Goal: Transaction & Acquisition: Purchase product/service

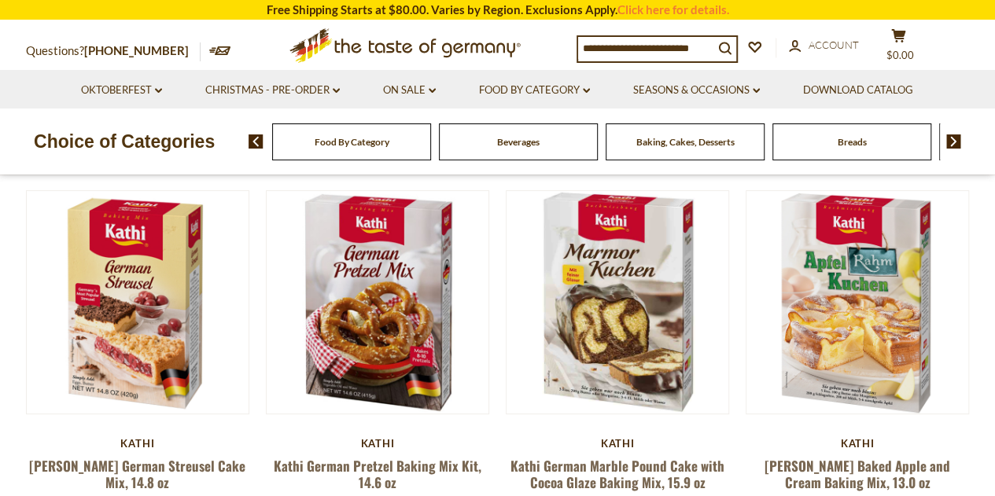
scroll to position [126, 0]
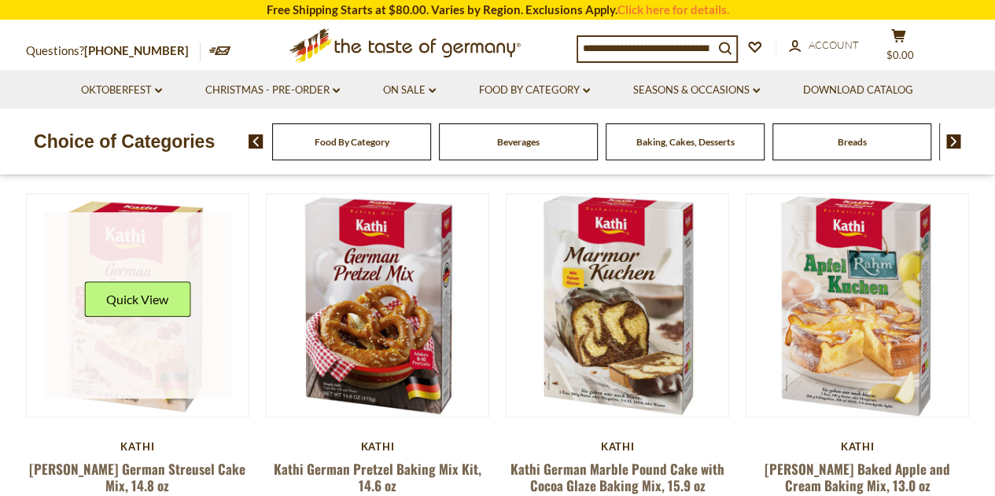
click at [127, 341] on link at bounding box center [137, 305] width 187 height 187
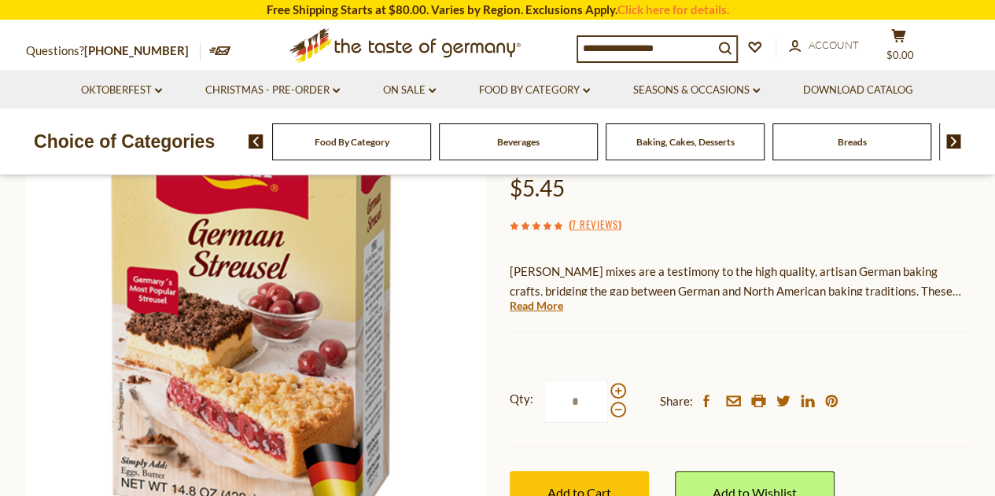
scroll to position [189, 0]
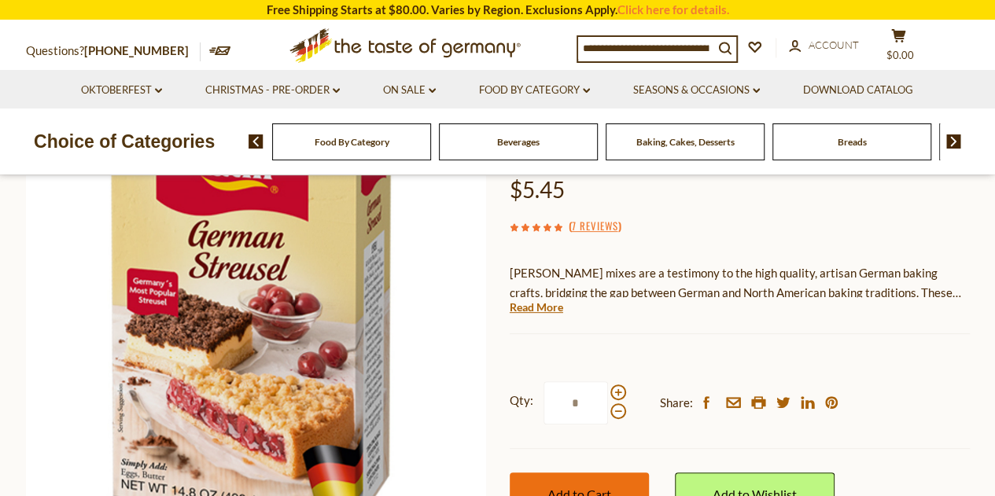
click at [544, 473] on button "Add to Cart" at bounding box center [579, 494] width 139 height 43
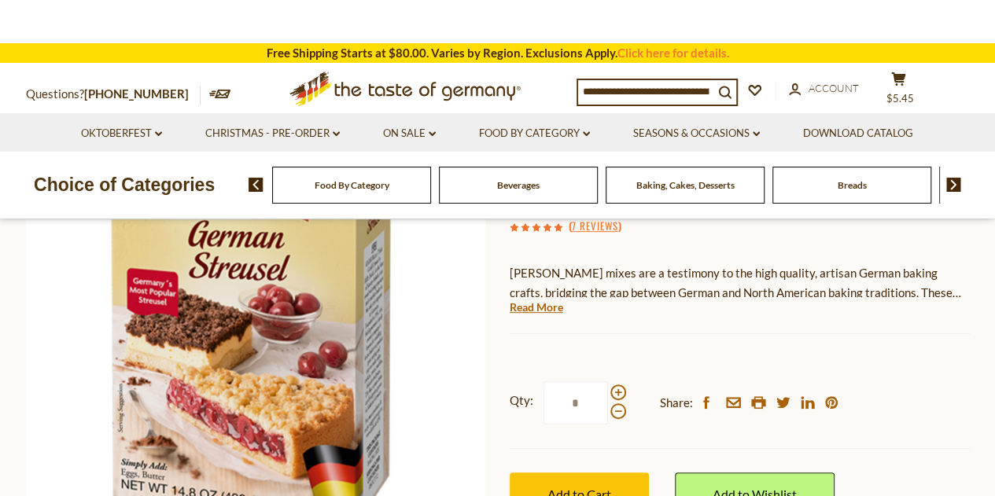
click at [380, 186] on span "Food By Category" at bounding box center [352, 185] width 75 height 12
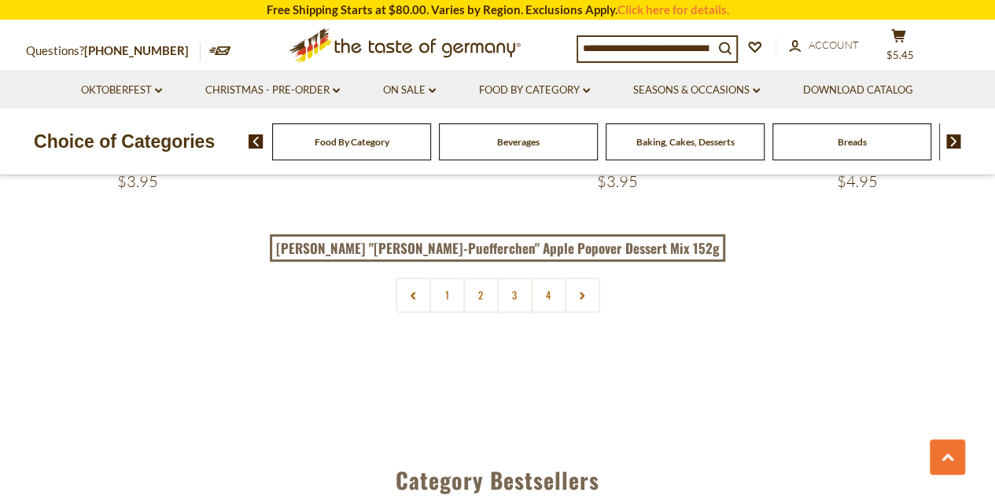
scroll to position [3588, 0]
click at [585, 290] on icon at bounding box center [582, 294] width 9 height 8
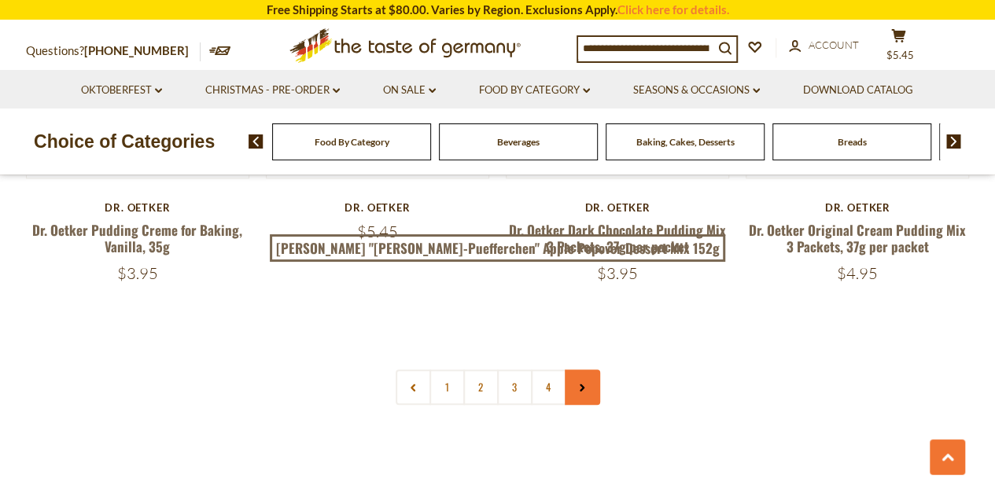
scroll to position [3556, 0]
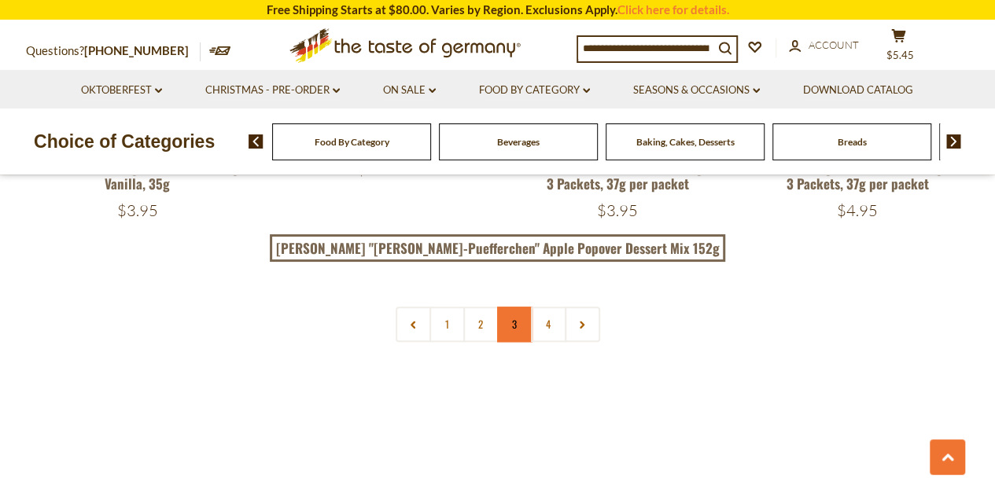
click at [510, 307] on link "3" at bounding box center [514, 324] width 35 height 35
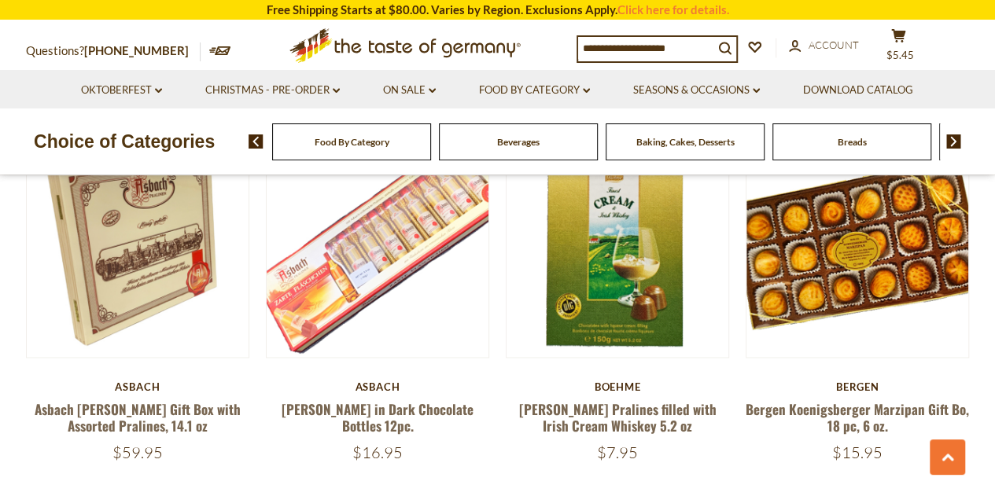
scroll to position [979, 0]
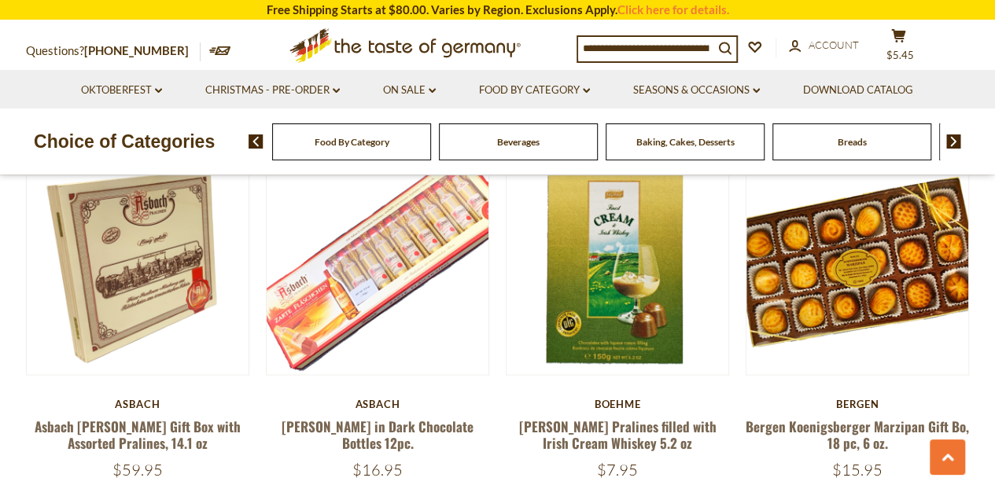
click at [865, 144] on span "Breads" at bounding box center [852, 142] width 29 height 12
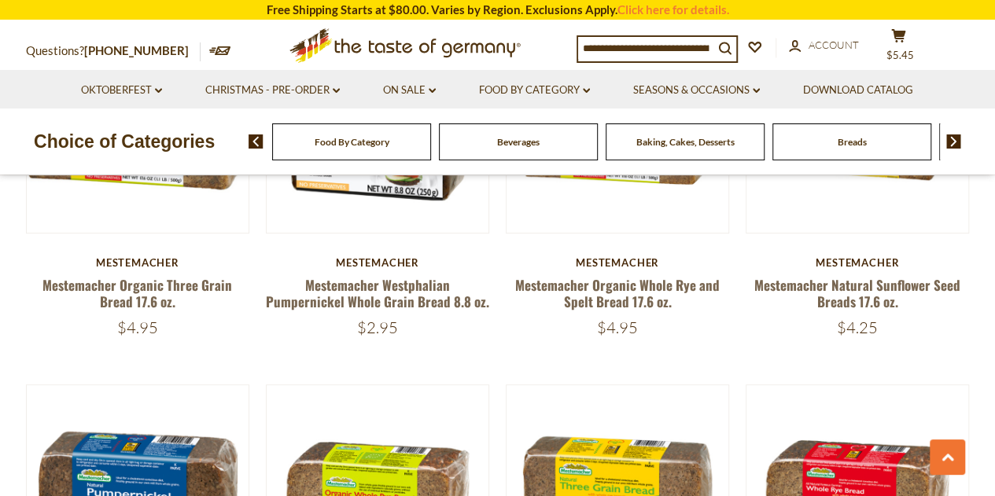
scroll to position [3242, 0]
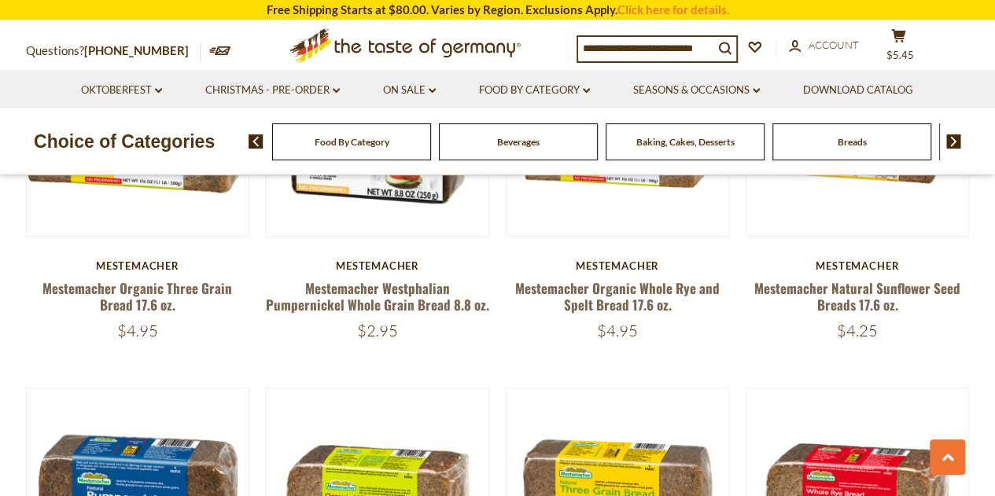
click at [431, 141] on div "Beverages" at bounding box center [351, 142] width 159 height 37
click at [526, 144] on span "Beverages" at bounding box center [518, 142] width 42 height 12
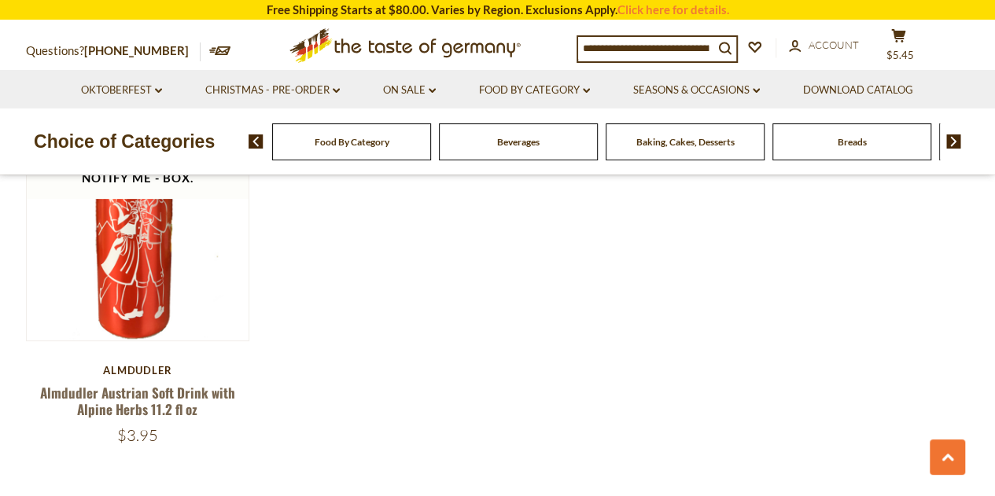
scroll to position [3147, 0]
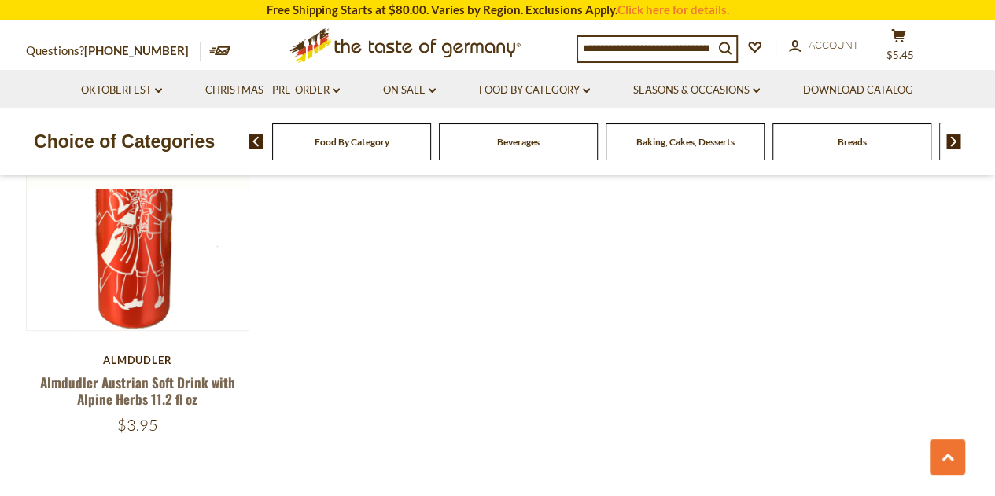
click at [952, 141] on img at bounding box center [954, 142] width 15 height 14
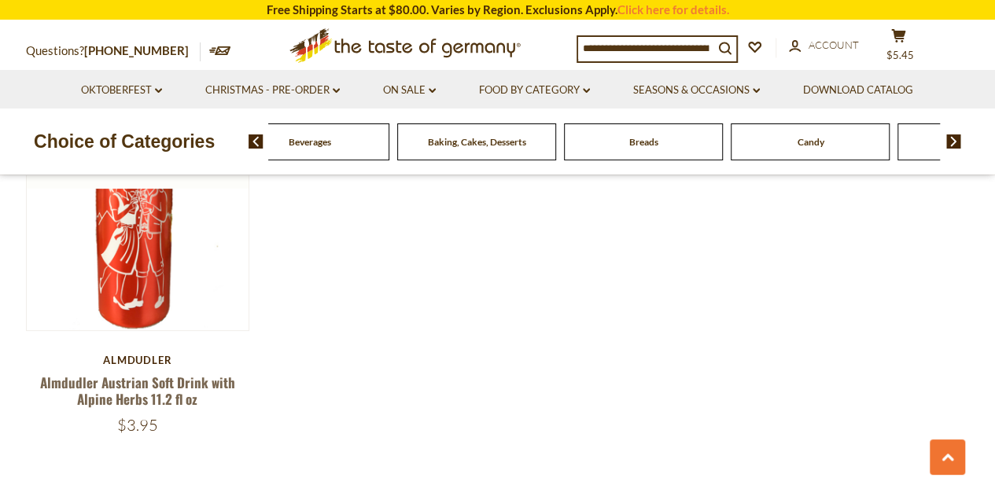
click at [952, 141] on img at bounding box center [954, 142] width 15 height 14
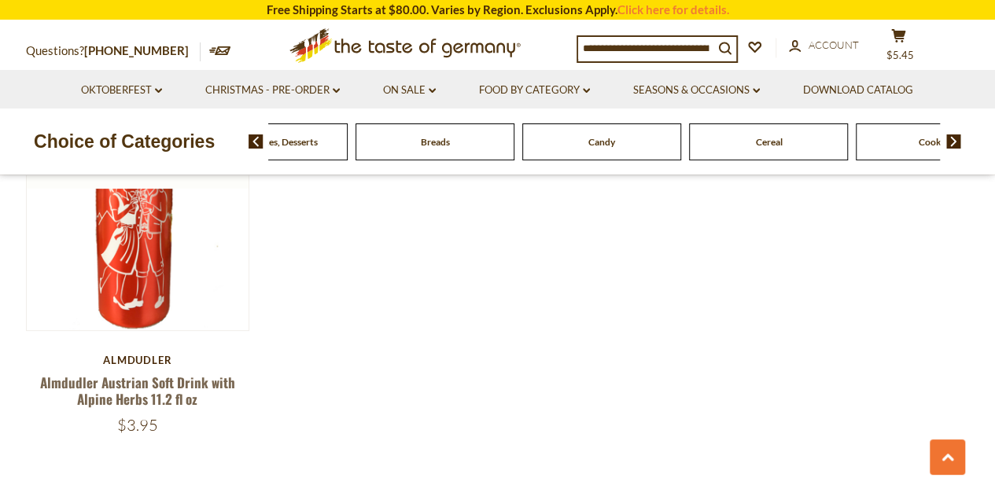
click at [952, 141] on img at bounding box center [954, 142] width 15 height 14
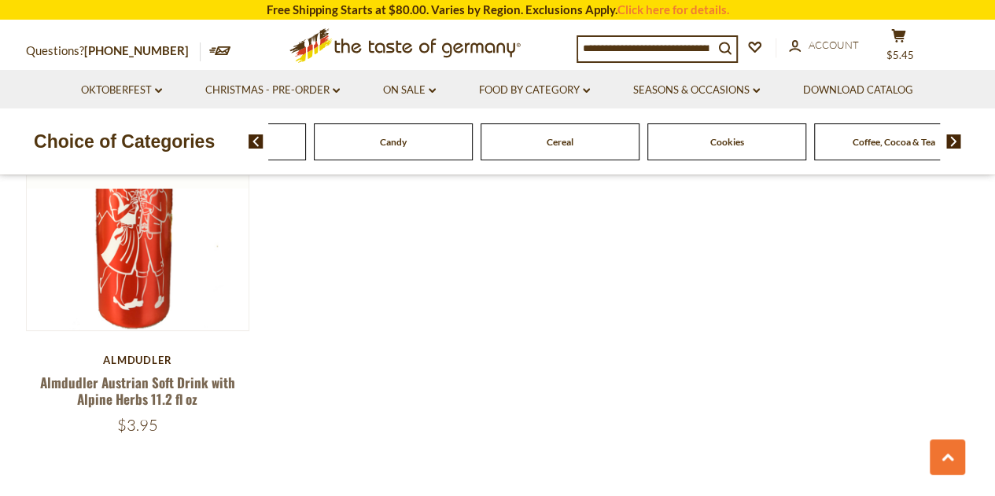
click at [952, 141] on img at bounding box center [954, 142] width 15 height 14
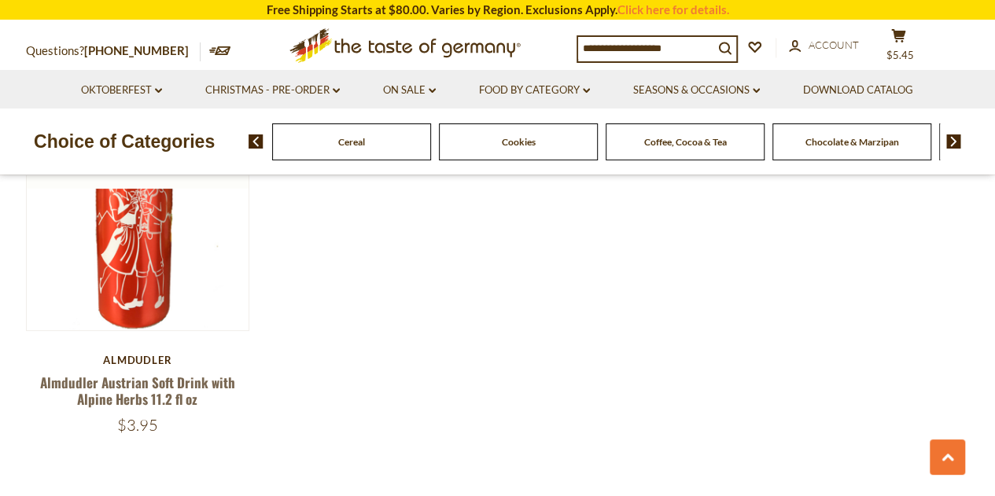
click at [952, 141] on img at bounding box center [954, 142] width 15 height 14
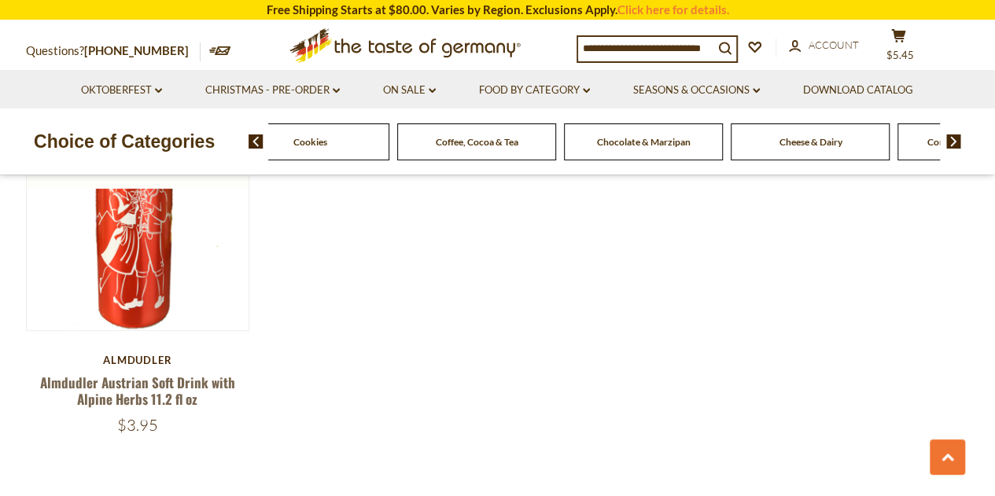
click at [952, 141] on img at bounding box center [954, 142] width 15 height 14
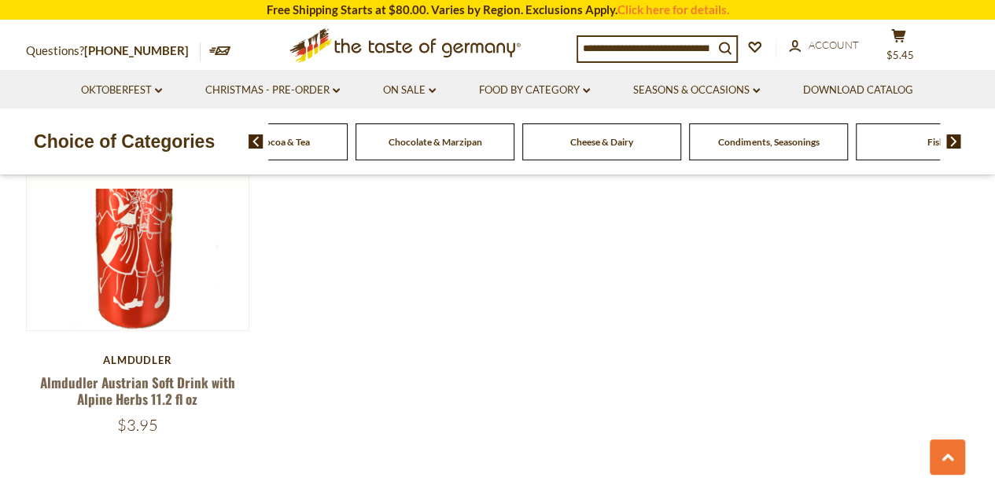
click at [952, 141] on img at bounding box center [954, 142] width 15 height 14
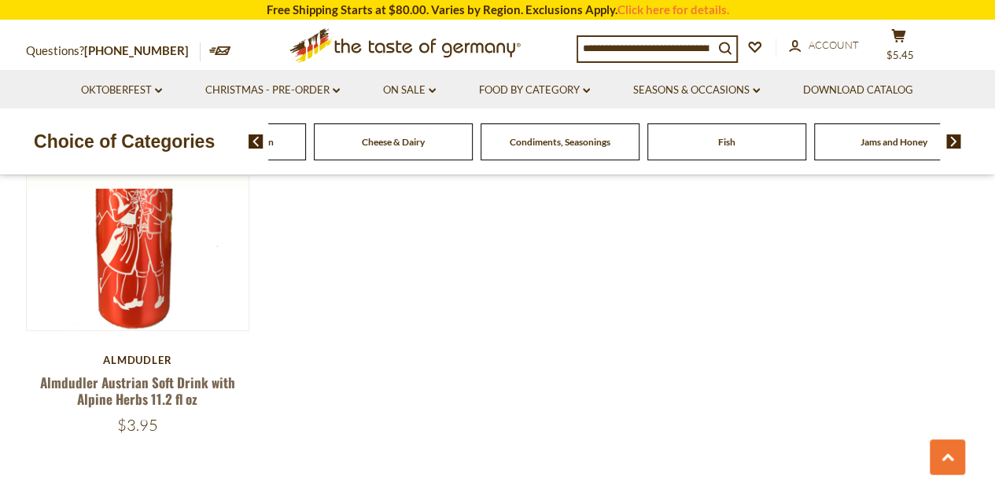
click at [952, 141] on img at bounding box center [954, 142] width 15 height 14
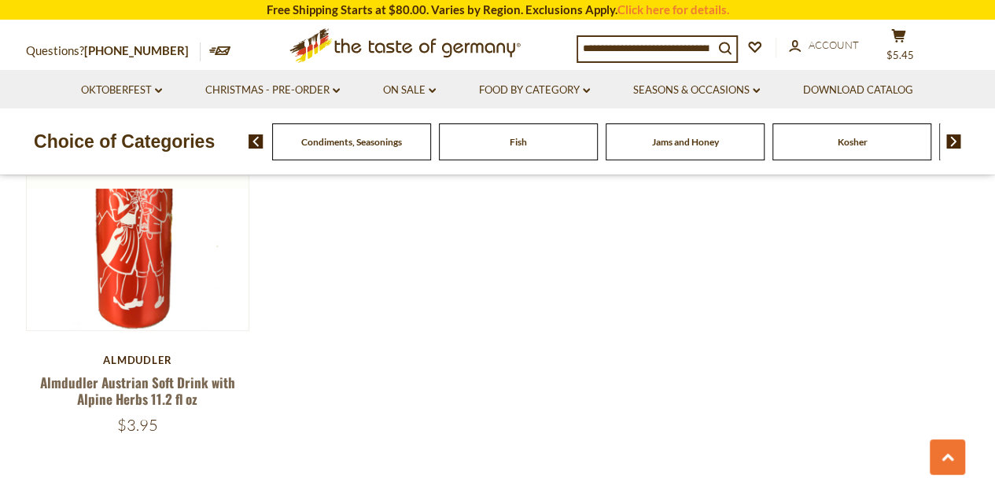
click at [670, 138] on span "Jams and Honey" at bounding box center [685, 142] width 67 height 12
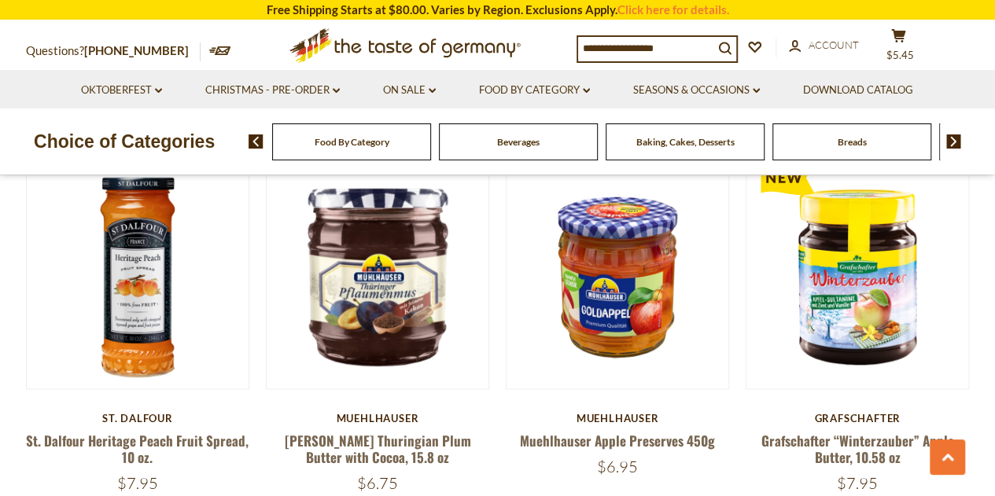
scroll to position [850, 0]
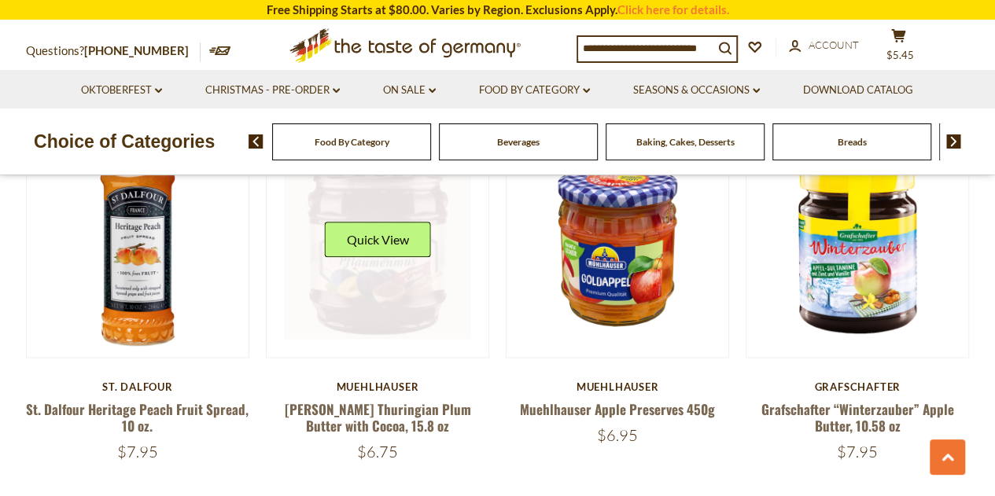
click at [361, 260] on div "Quick View" at bounding box center [377, 245] width 106 height 47
click at [361, 285] on link at bounding box center [377, 245] width 187 height 187
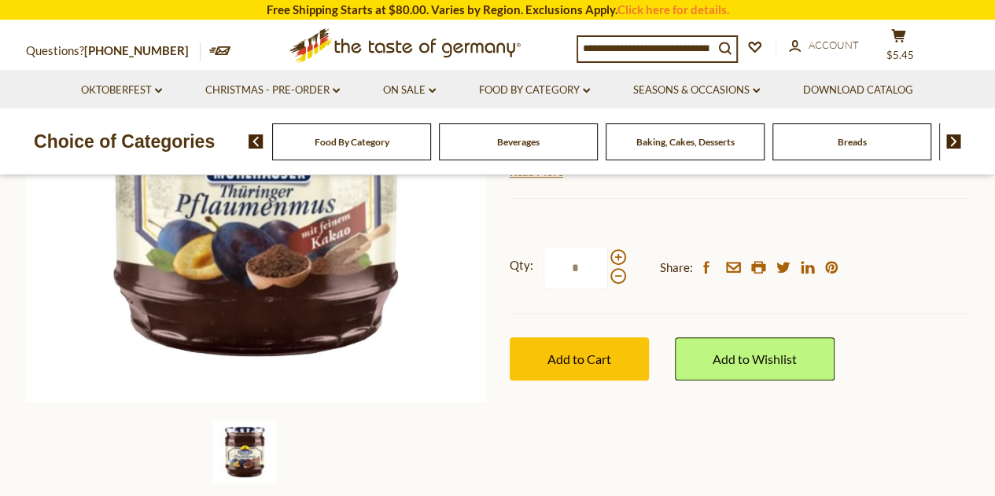
scroll to position [352, 0]
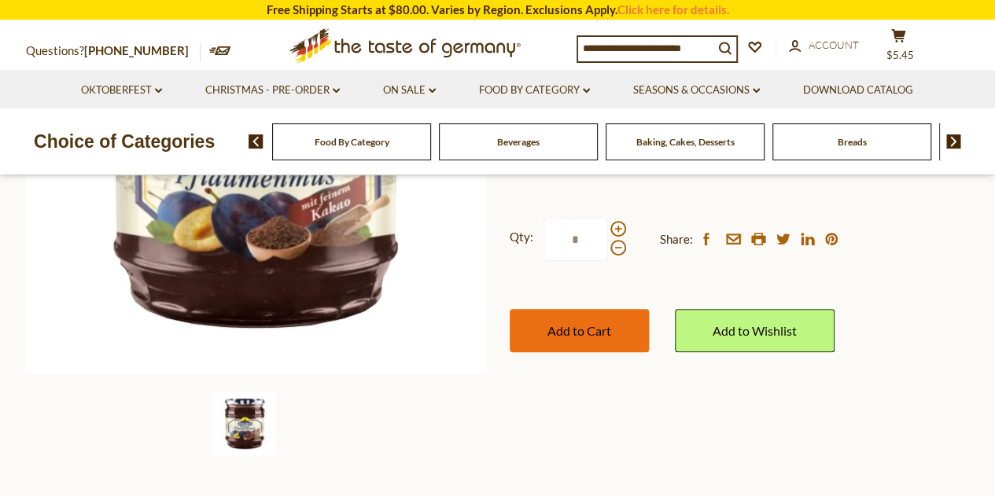
click at [574, 327] on span "Add to Cart" at bounding box center [580, 330] width 64 height 15
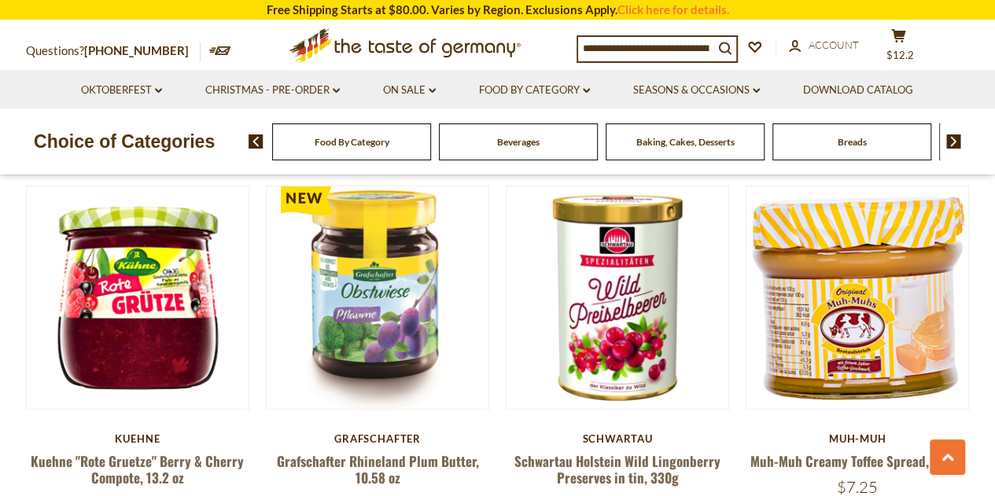
scroll to position [3462, 0]
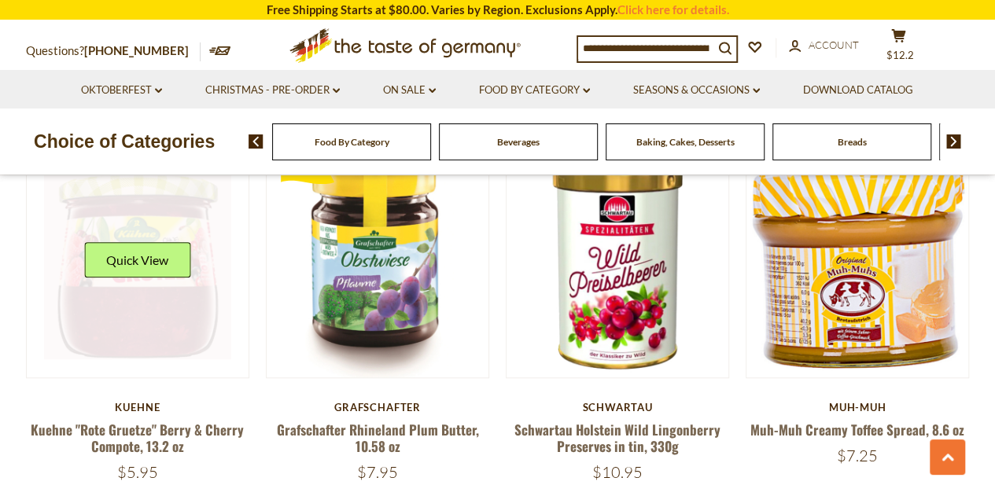
click at [135, 280] on div "Quick View" at bounding box center [137, 265] width 106 height 47
click at [152, 244] on button "Quick View" at bounding box center [137, 259] width 106 height 35
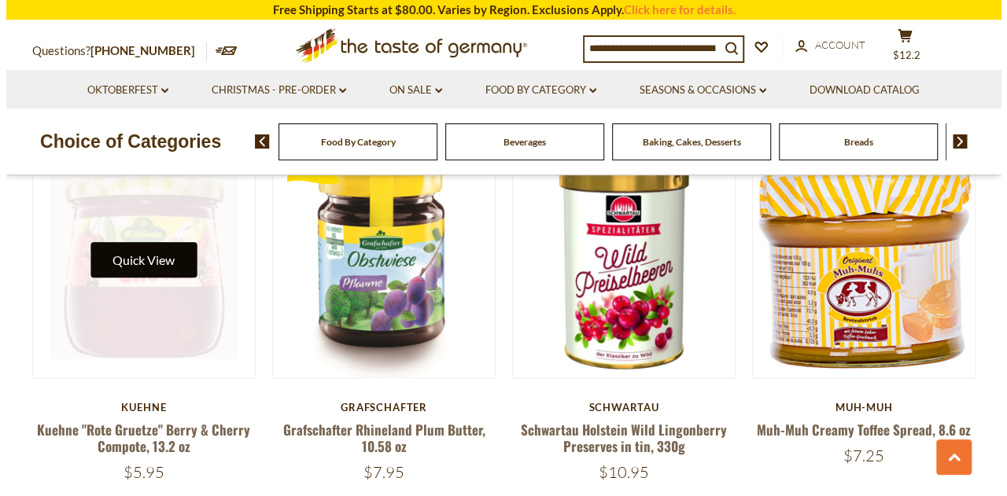
scroll to position [3464, 0]
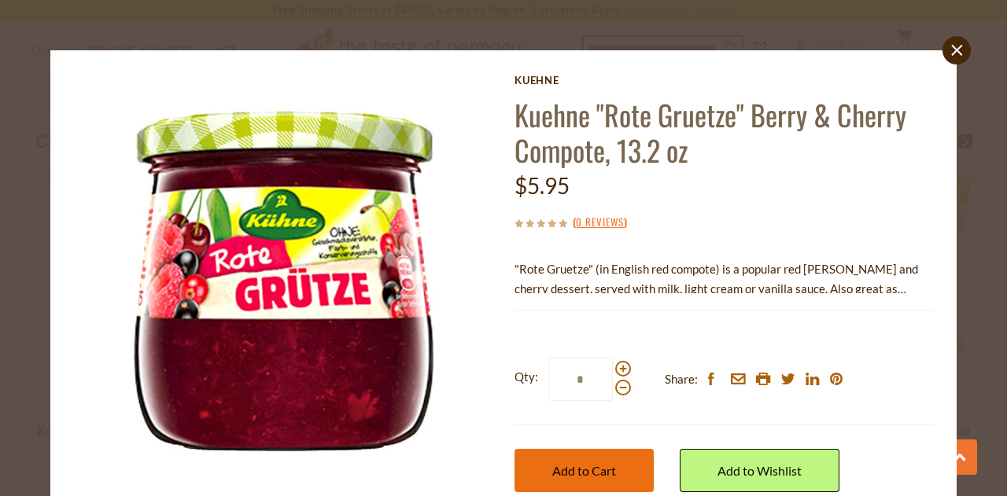
click at [533, 465] on button "Add to Cart" at bounding box center [584, 470] width 139 height 43
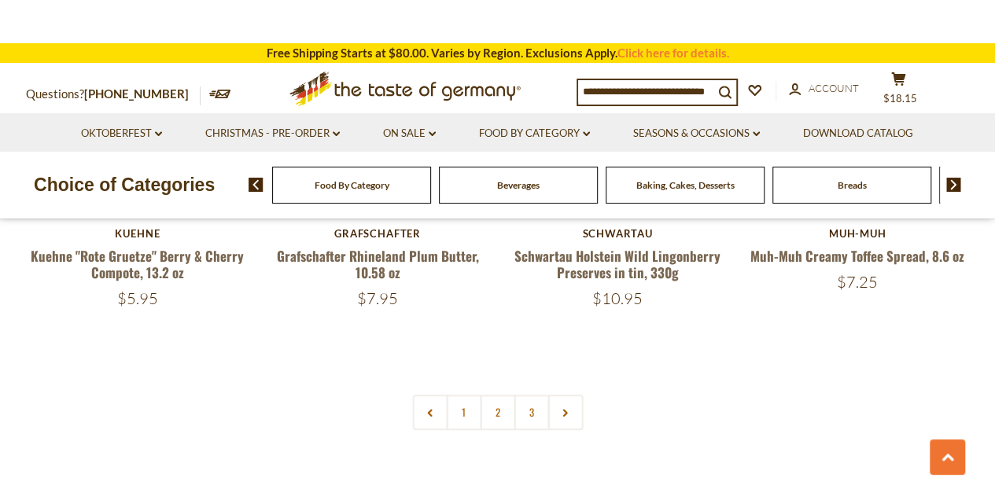
scroll to position [3715, 0]
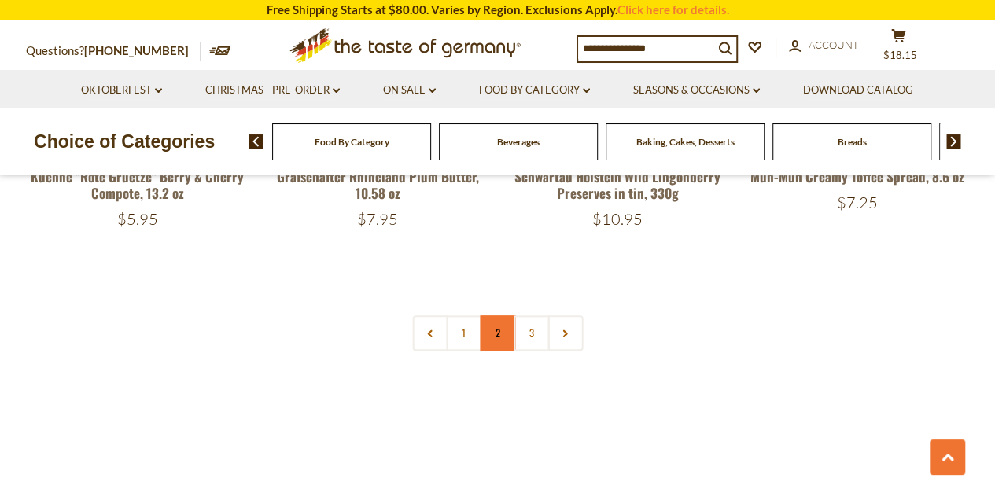
click at [497, 335] on link "2" at bounding box center [497, 333] width 35 height 35
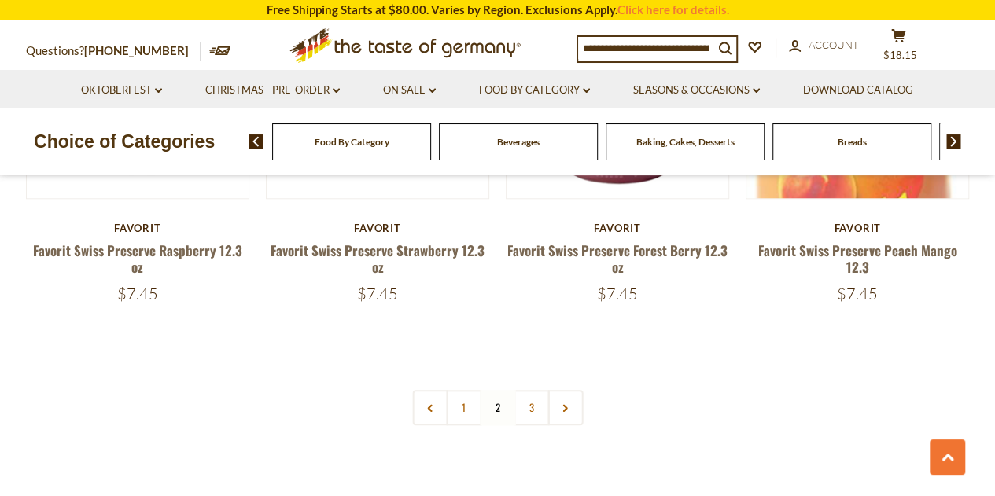
scroll to position [3711, 0]
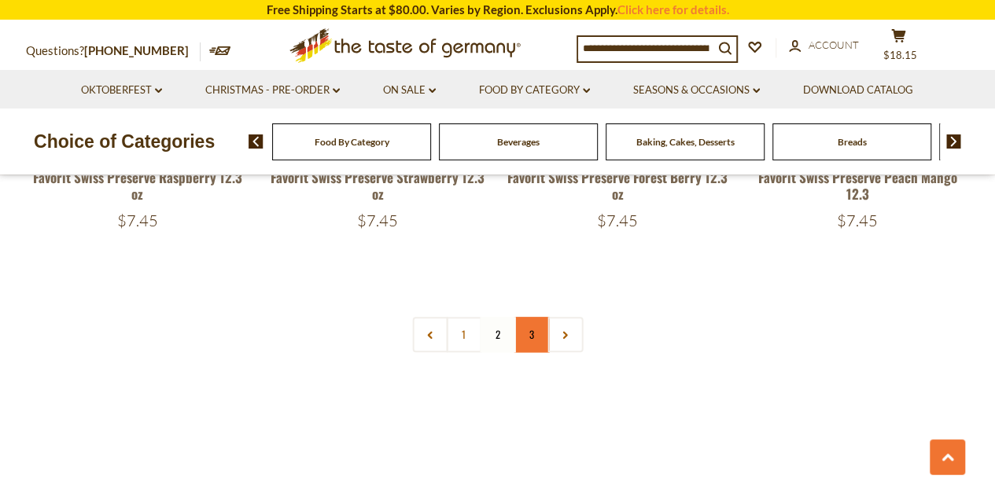
click at [522, 344] on link "3" at bounding box center [531, 334] width 35 height 35
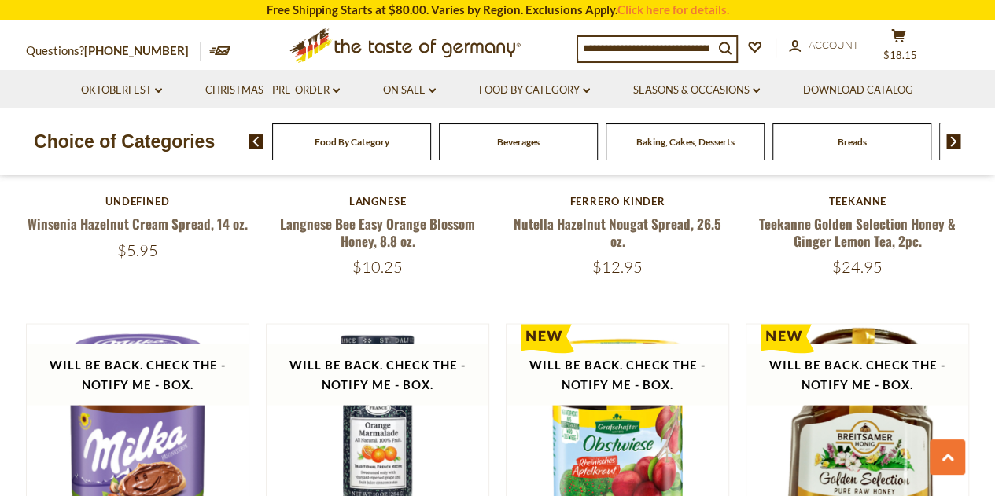
scroll to position [1417, 0]
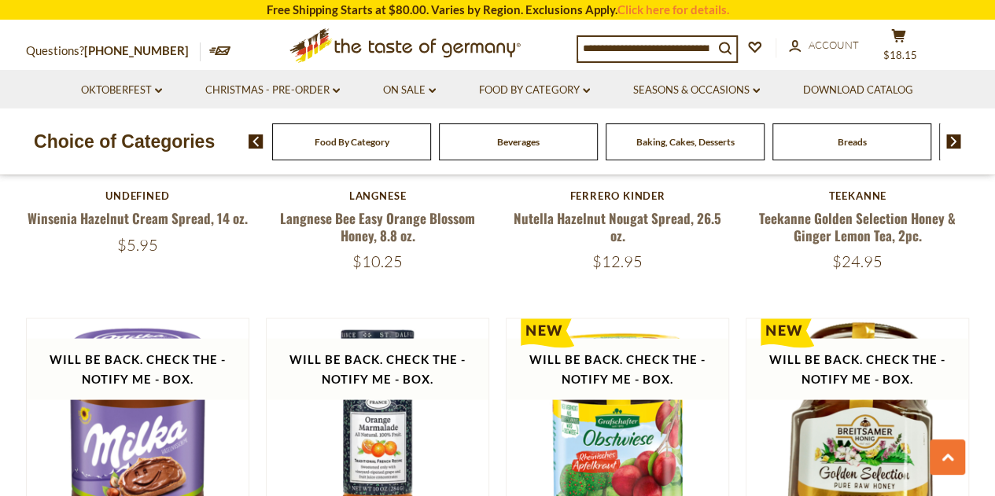
click at [958, 142] on img at bounding box center [954, 142] width 15 height 14
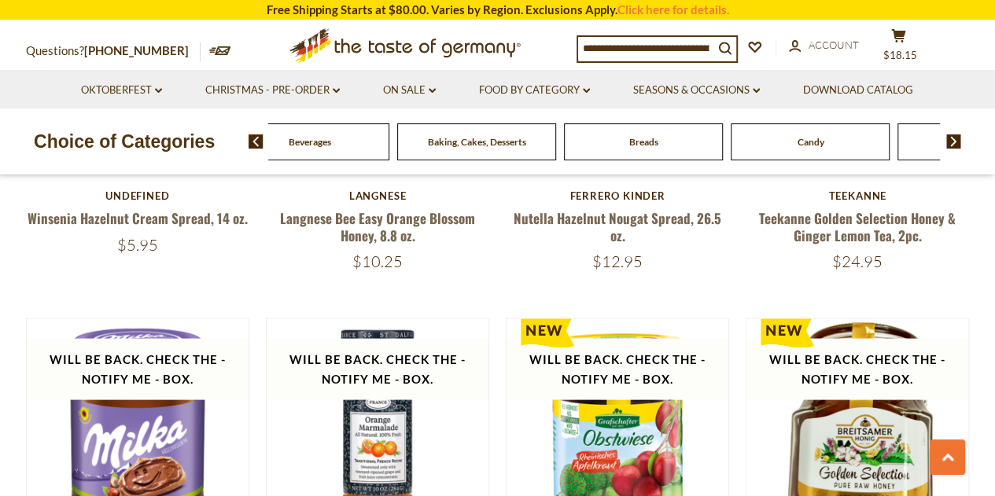
click at [958, 142] on img at bounding box center [954, 142] width 15 height 14
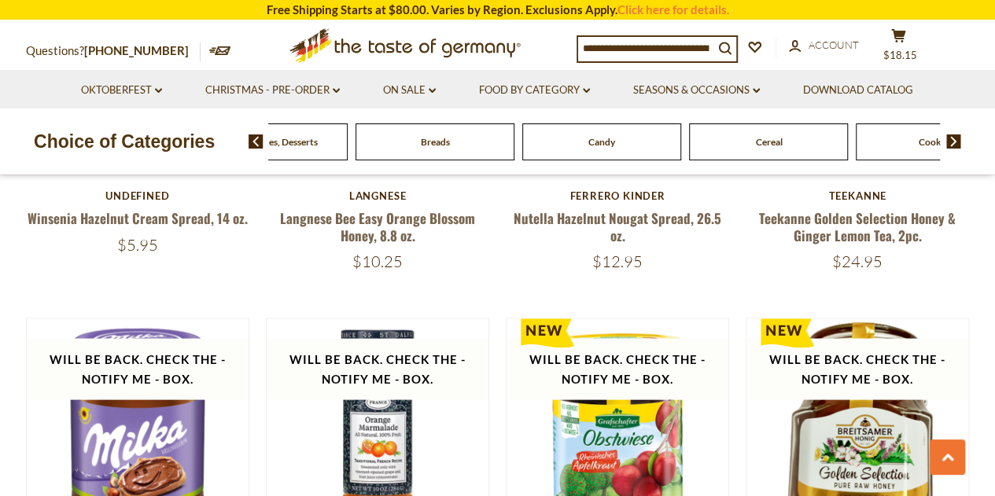
click at [958, 142] on img at bounding box center [954, 142] width 15 height 14
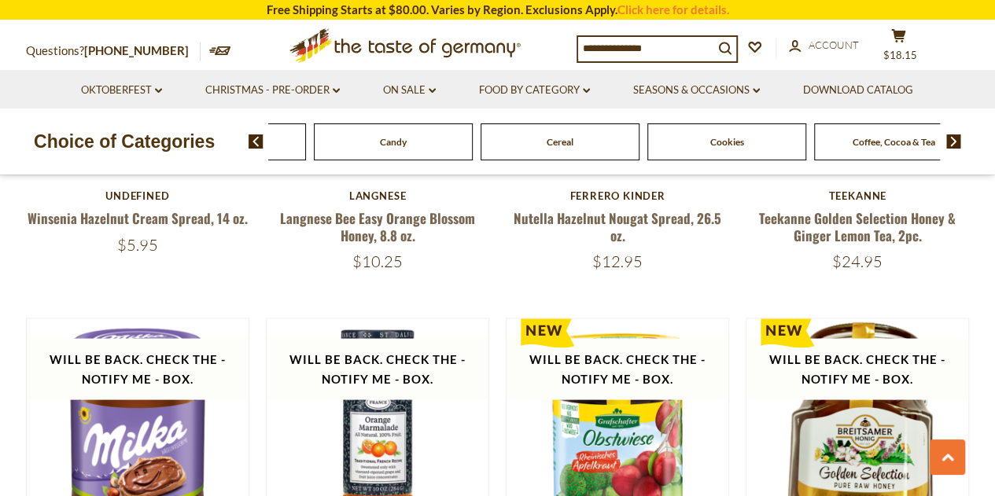
click at [958, 142] on img at bounding box center [954, 142] width 15 height 14
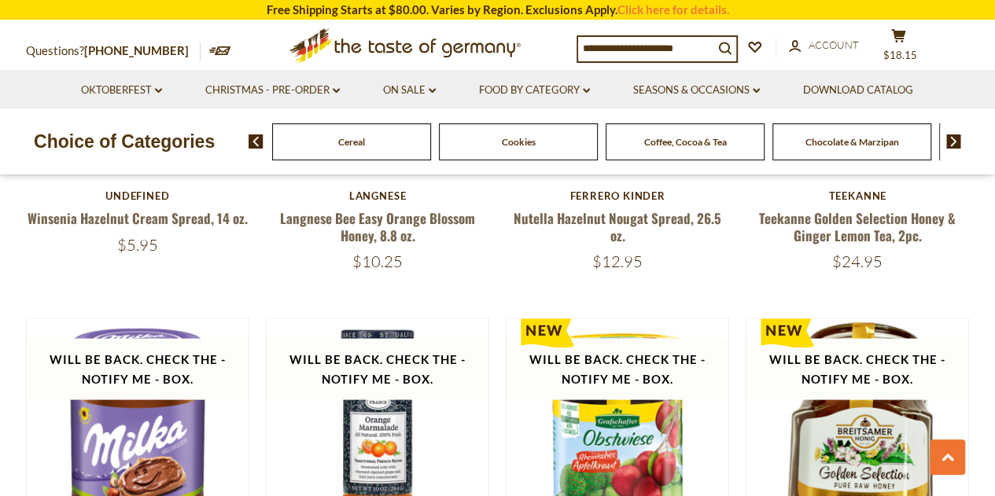
click at [958, 142] on img at bounding box center [954, 142] width 15 height 14
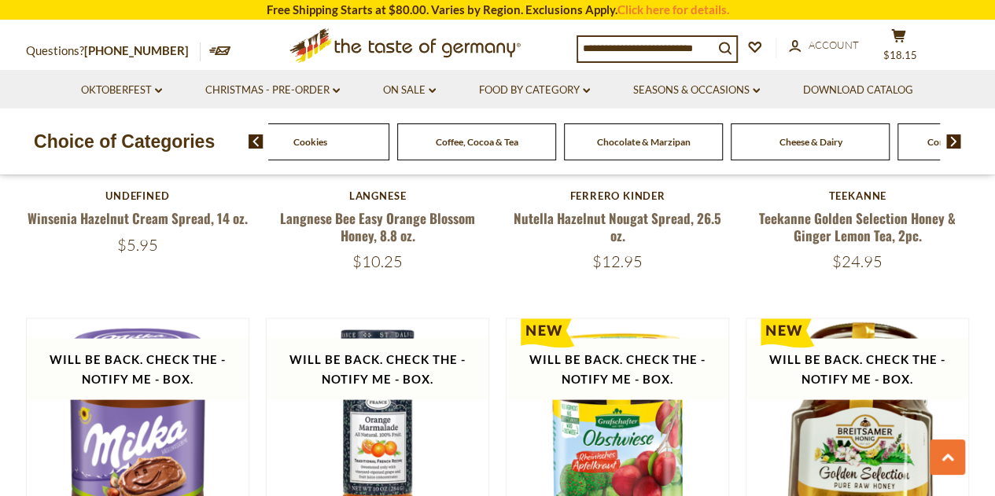
click at [958, 142] on img at bounding box center [954, 142] width 15 height 14
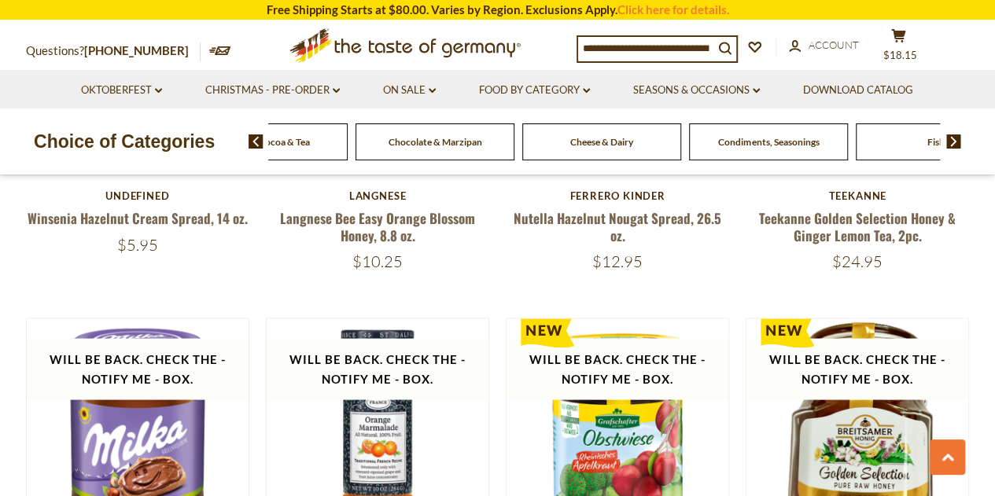
click at [958, 142] on img at bounding box center [954, 142] width 15 height 14
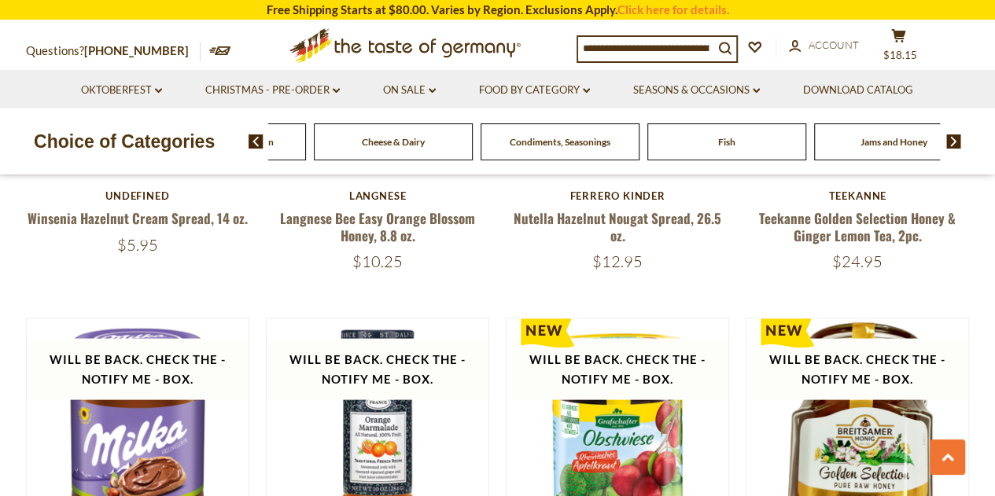
click at [958, 142] on img at bounding box center [954, 142] width 15 height 14
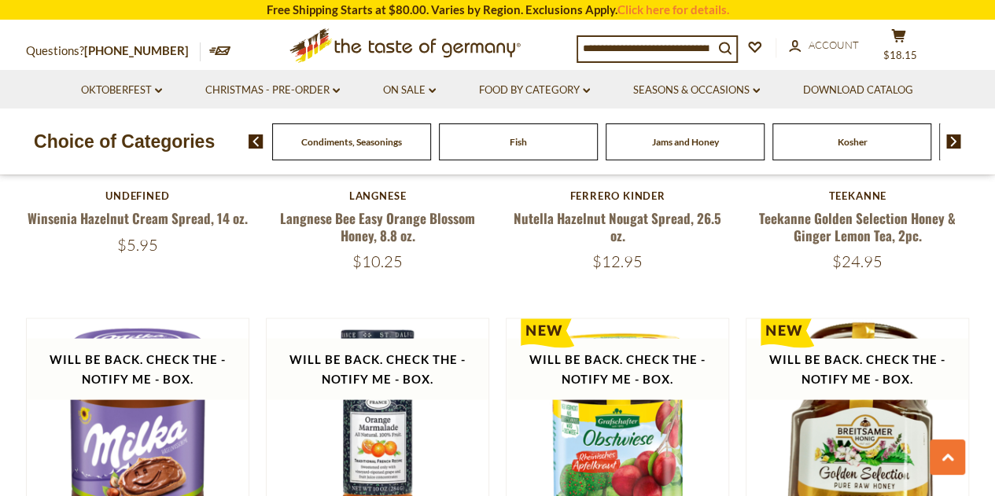
click at [518, 143] on span "Fish" at bounding box center [518, 142] width 17 height 12
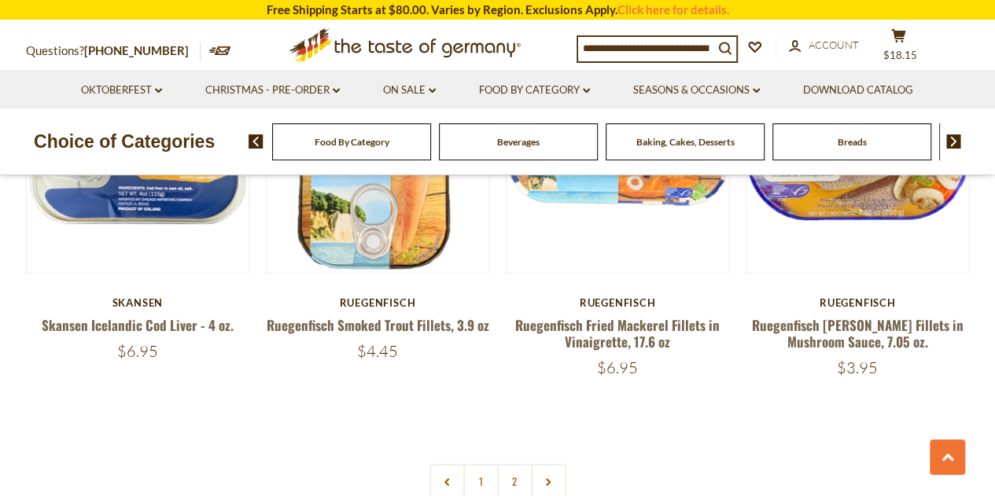
scroll to position [3556, 0]
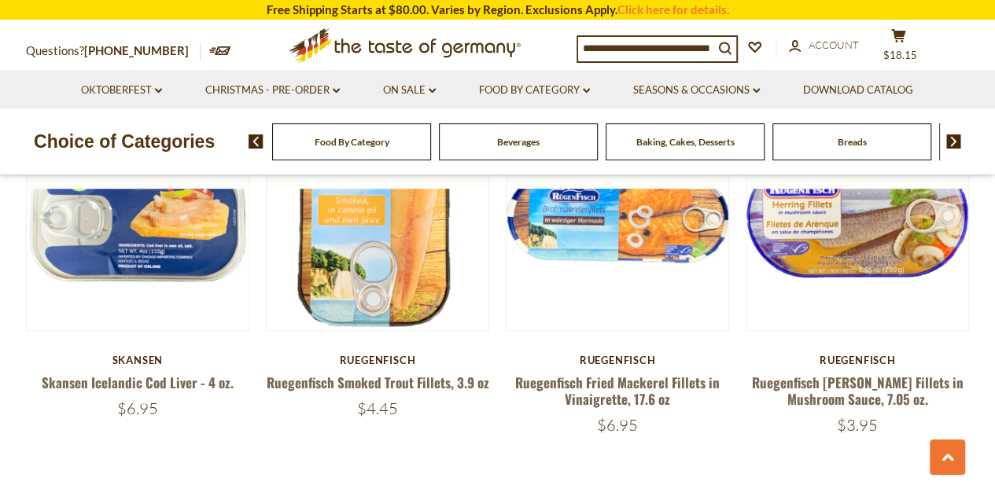
click at [950, 144] on img at bounding box center [954, 142] width 15 height 14
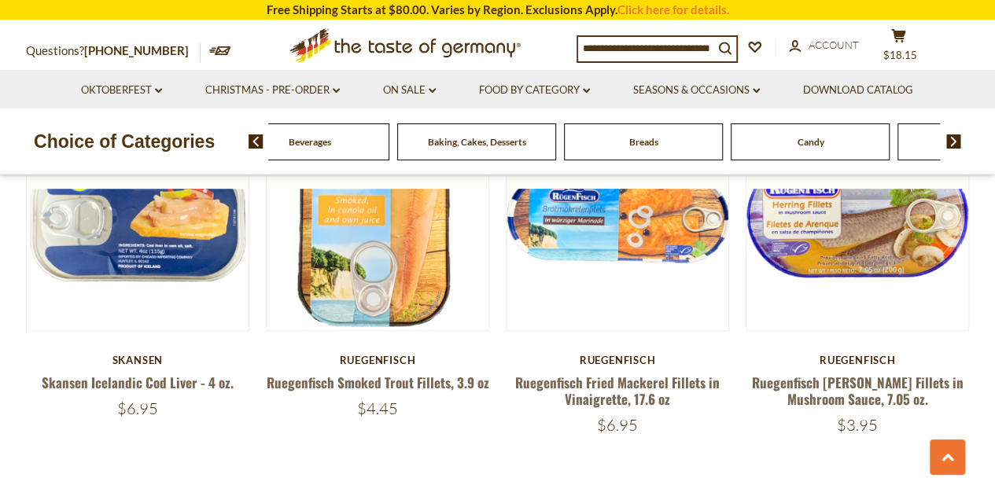
click at [950, 144] on img at bounding box center [954, 142] width 15 height 14
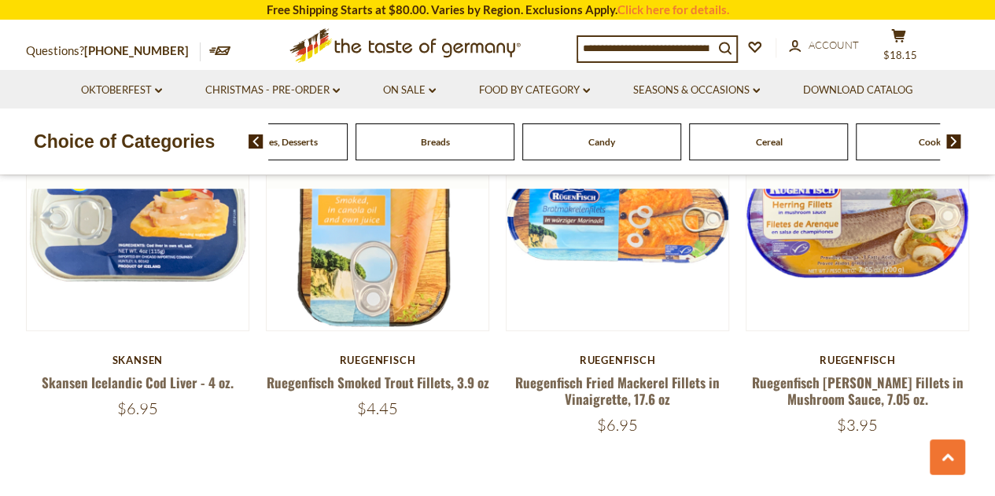
click at [950, 144] on img at bounding box center [954, 142] width 15 height 14
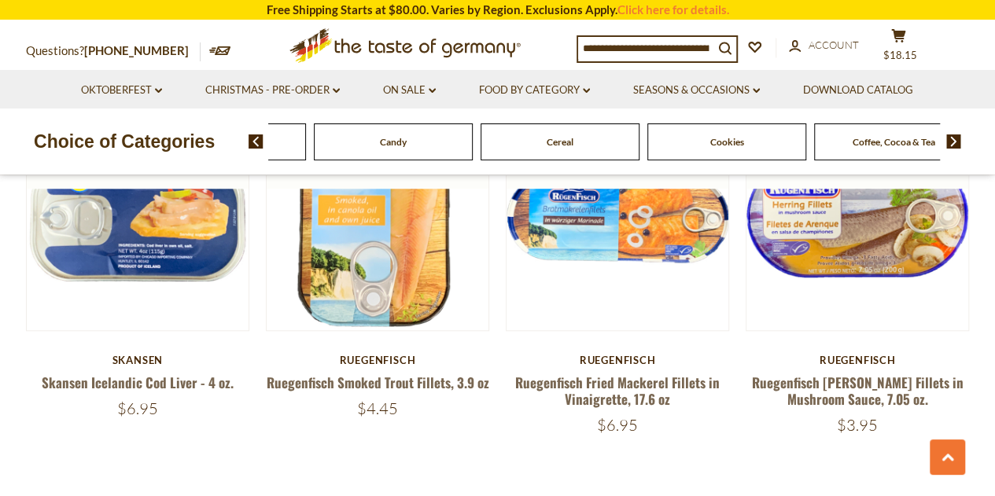
click at [950, 144] on img at bounding box center [954, 142] width 15 height 14
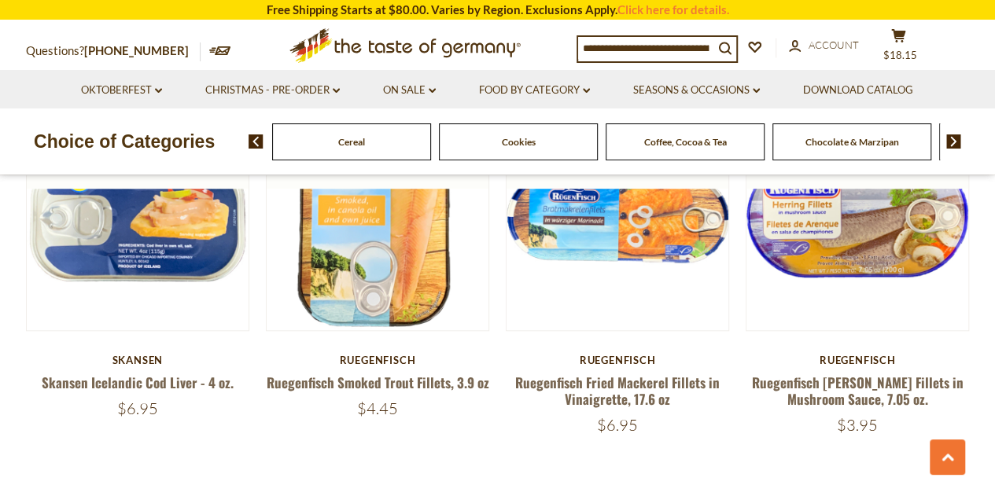
click at [950, 144] on img at bounding box center [954, 142] width 15 height 14
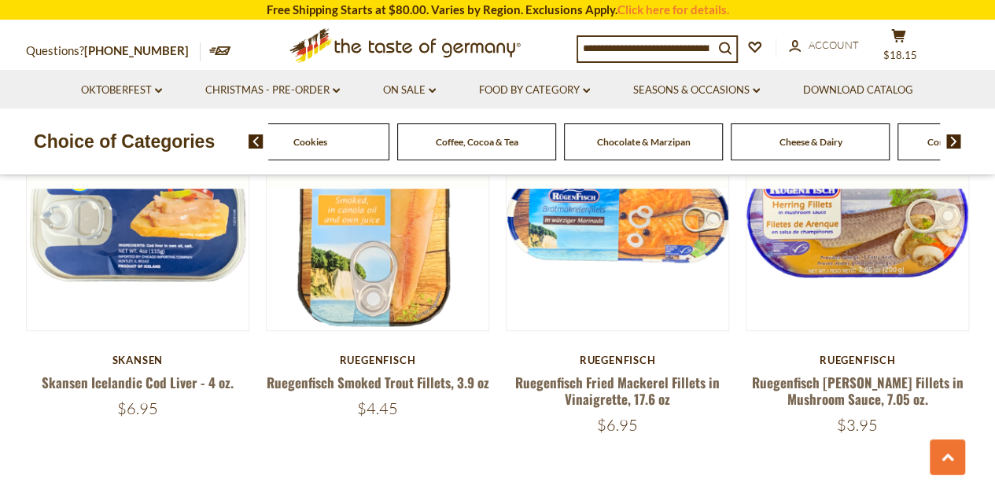
click at [950, 144] on img at bounding box center [954, 142] width 15 height 14
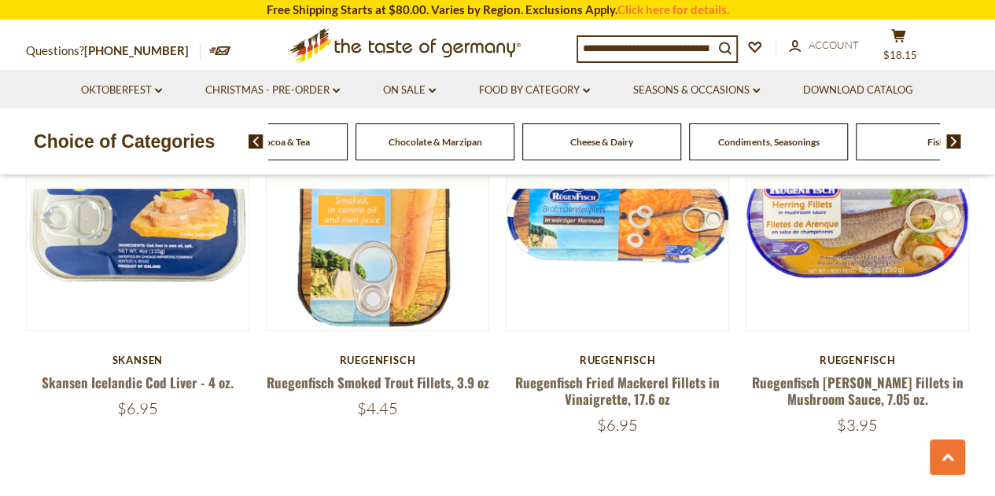
click at [950, 144] on img at bounding box center [954, 142] width 15 height 14
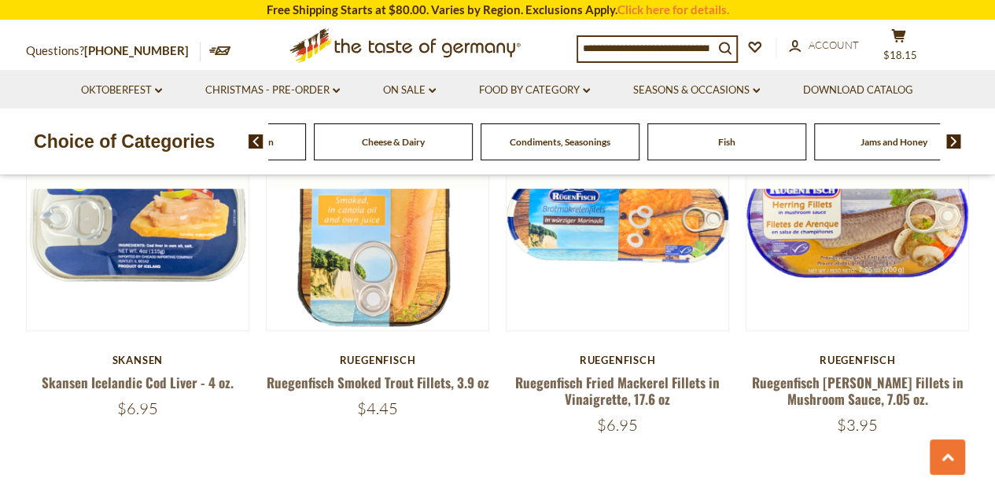
click at [950, 144] on img at bounding box center [954, 142] width 15 height 14
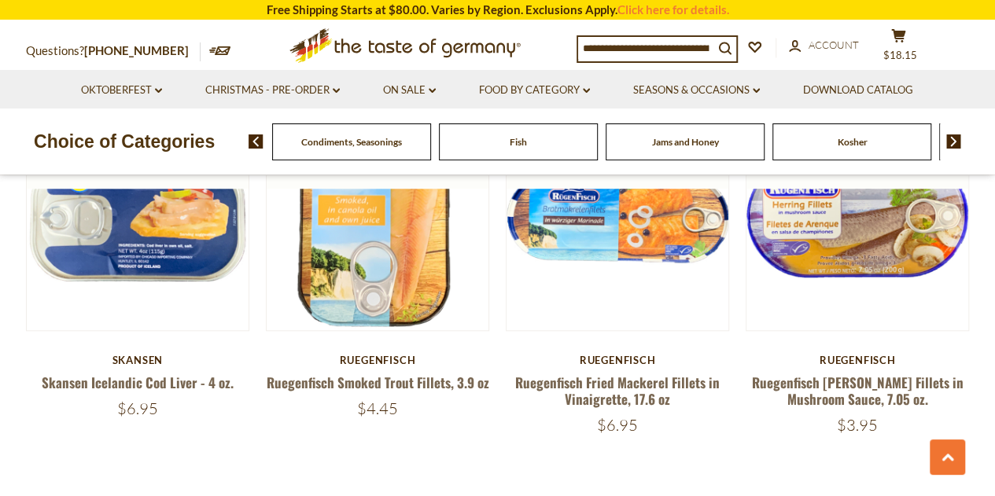
click at [950, 144] on img at bounding box center [954, 142] width 15 height 14
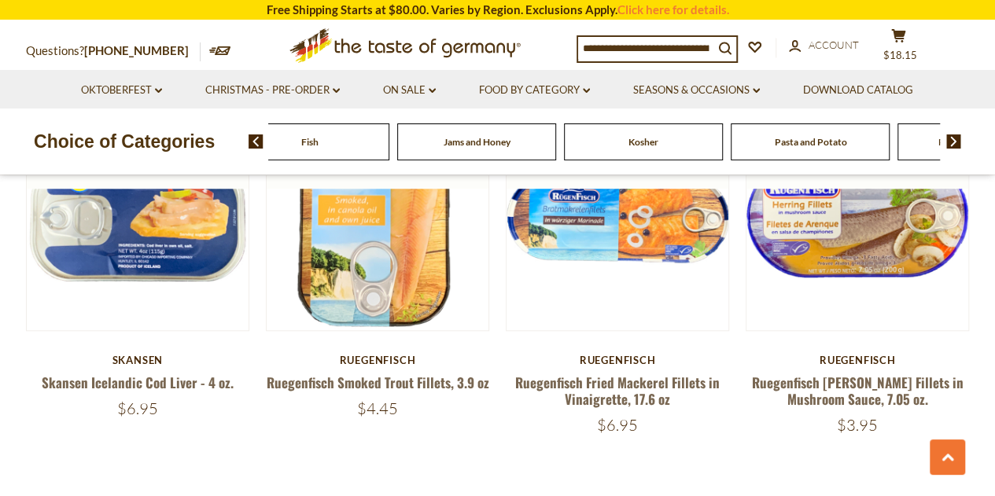
click at [950, 144] on img at bounding box center [954, 142] width 15 height 14
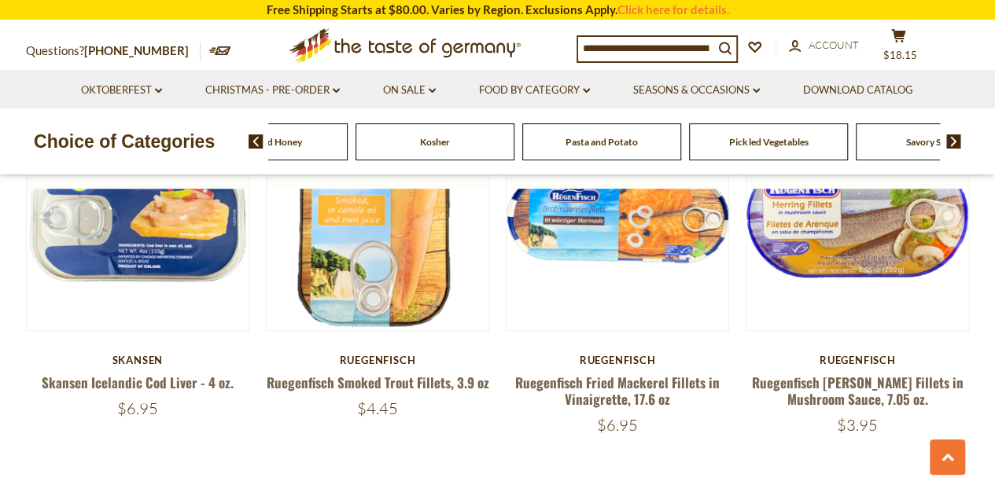
click at [950, 144] on img at bounding box center [954, 142] width 15 height 14
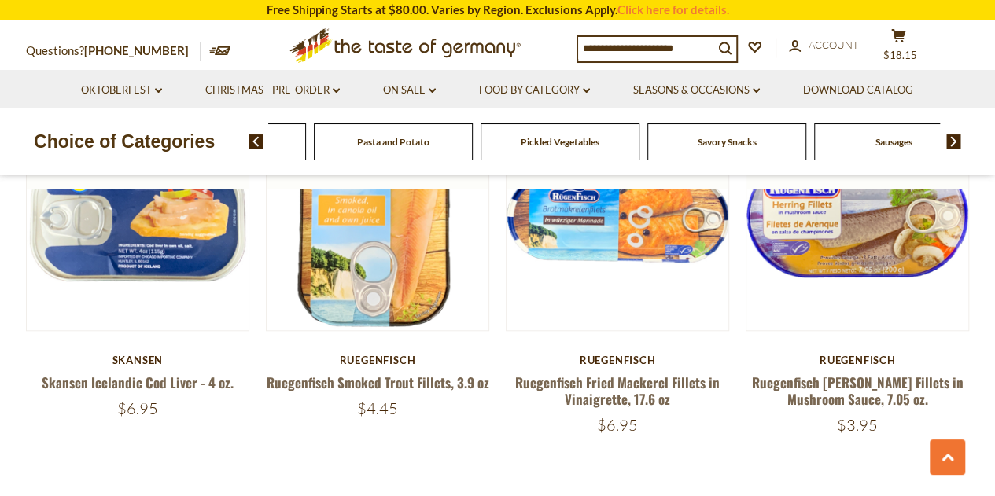
click at [950, 144] on img at bounding box center [954, 142] width 15 height 14
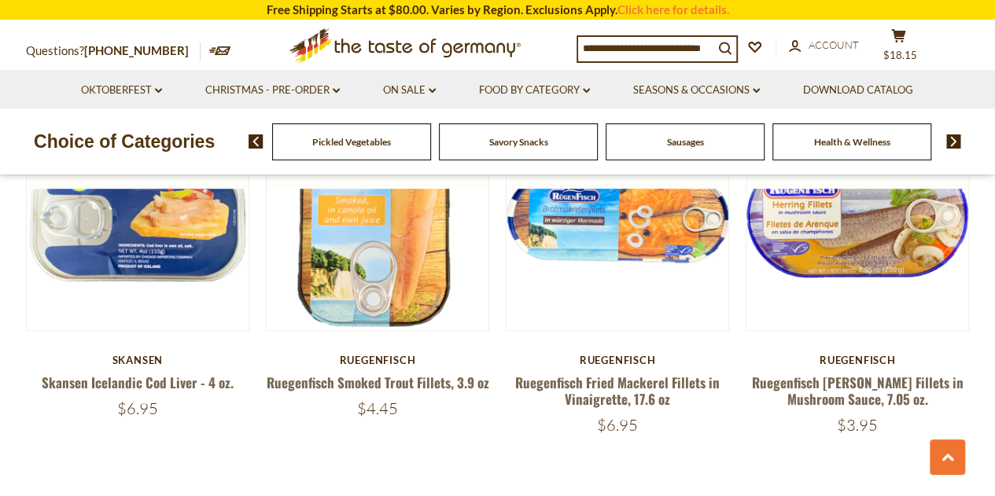
click at [950, 144] on img at bounding box center [954, 142] width 15 height 14
click at [891, 136] on span "Health & Wellness" at bounding box center [864, 142] width 76 height 12
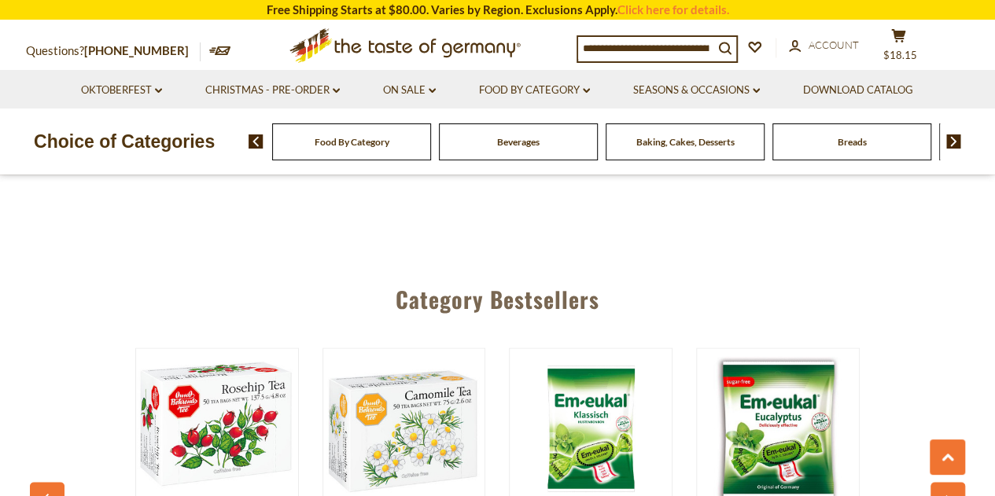
scroll to position [4028, 0]
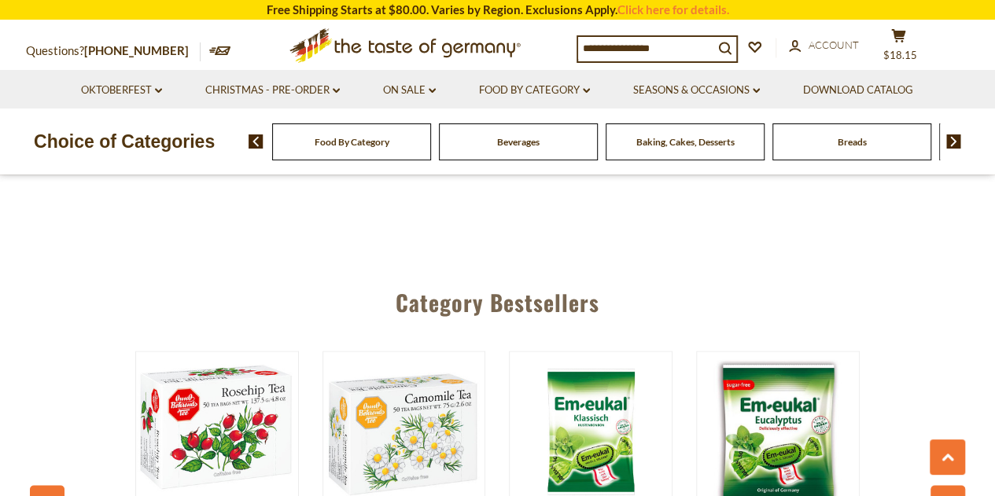
click at [953, 147] on img at bounding box center [954, 142] width 15 height 14
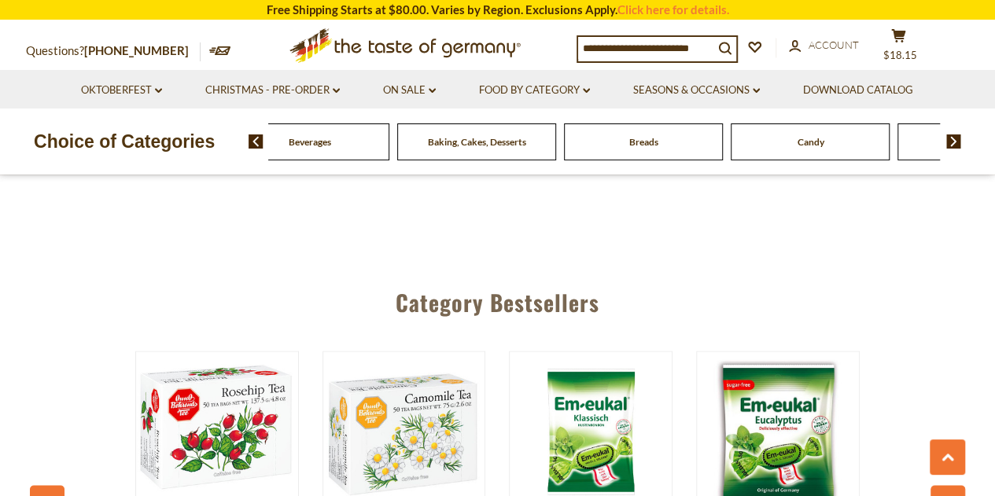
click at [953, 147] on img at bounding box center [954, 142] width 15 height 14
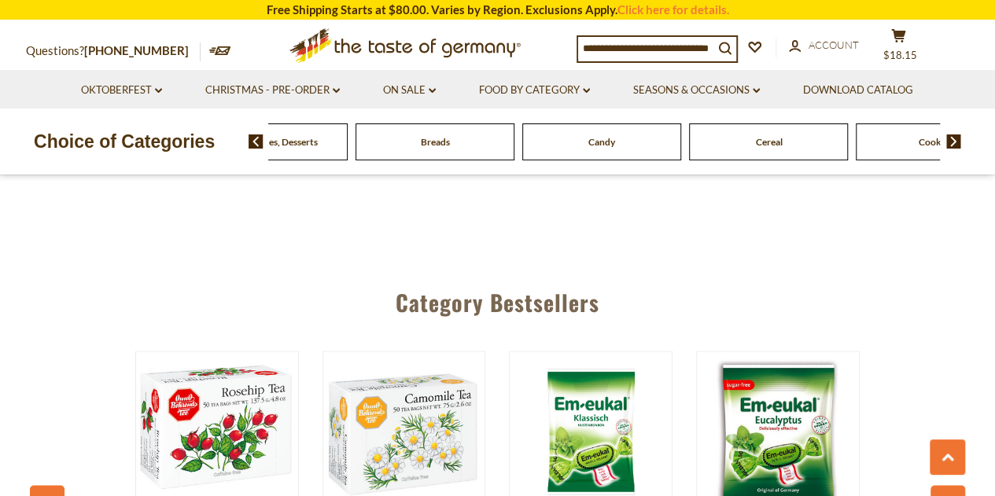
click at [953, 147] on img at bounding box center [954, 142] width 15 height 14
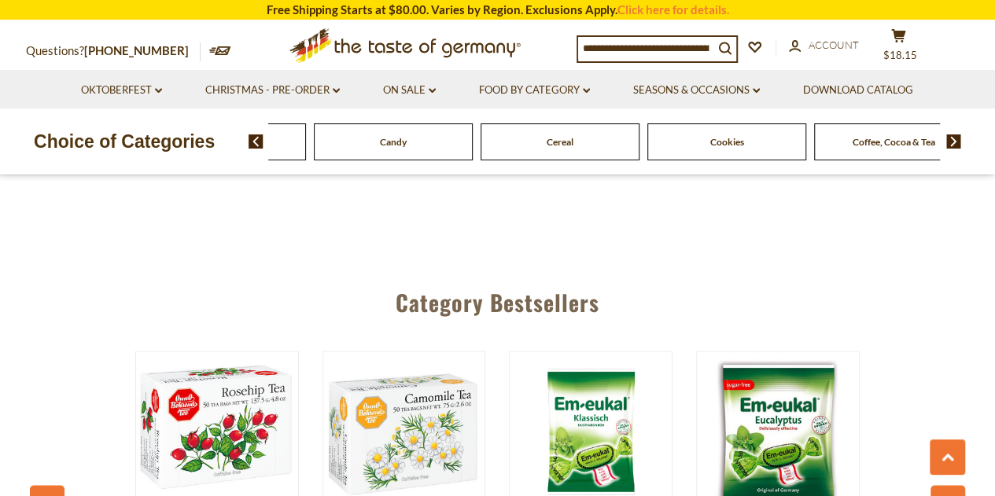
click at [953, 147] on img at bounding box center [954, 142] width 15 height 14
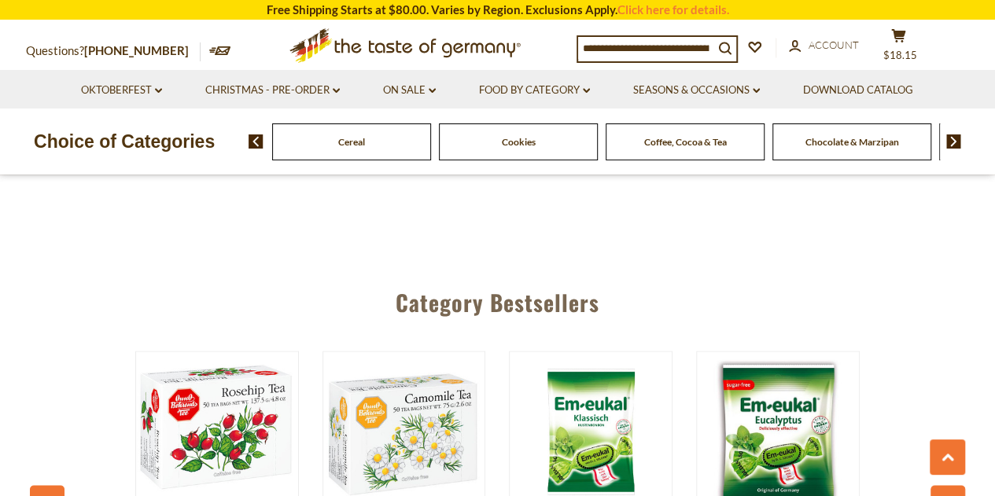
click at [360, 138] on span "Cereal" at bounding box center [351, 142] width 27 height 12
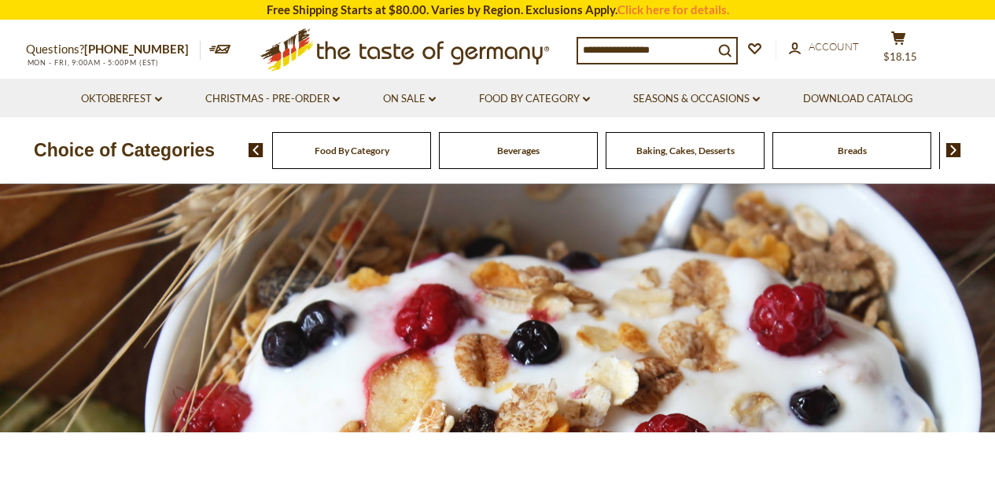
click at [360, 138] on div "Food By Category" at bounding box center [351, 150] width 159 height 37
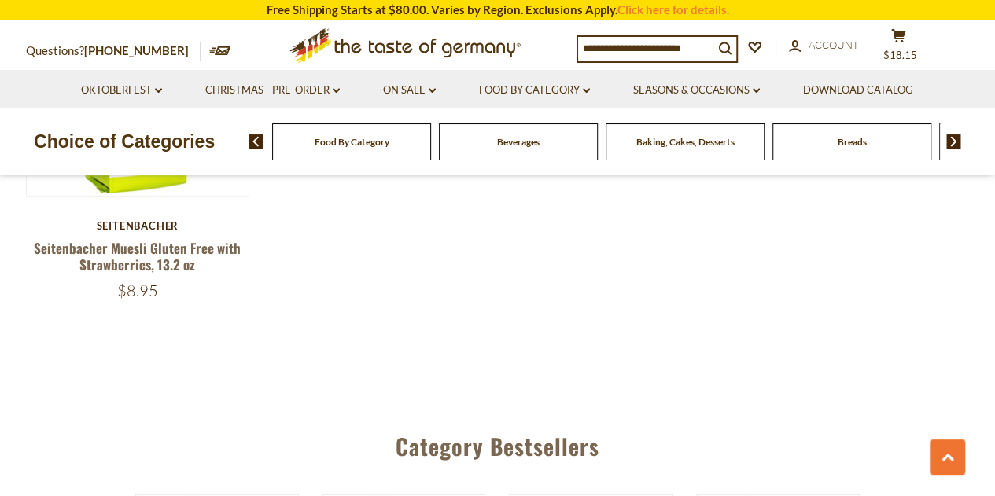
scroll to position [2606, 0]
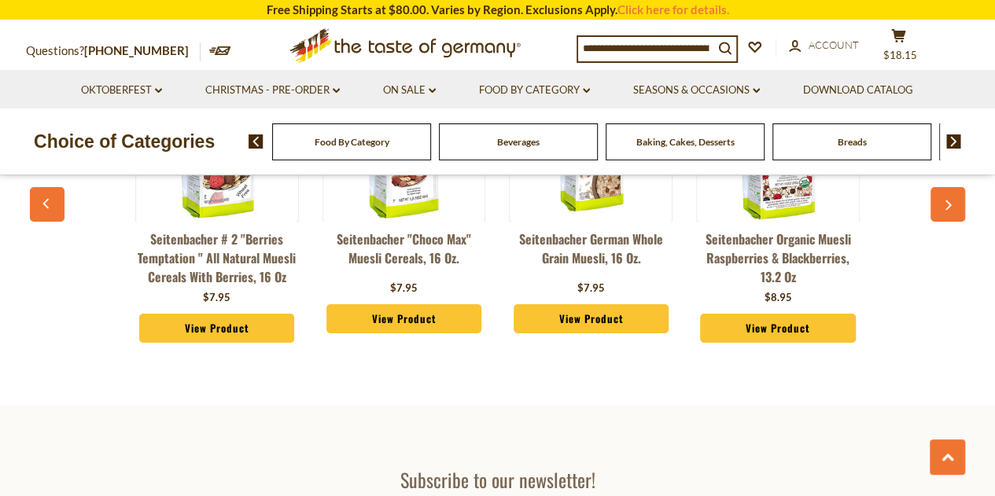
click at [950, 142] on img at bounding box center [954, 142] width 15 height 14
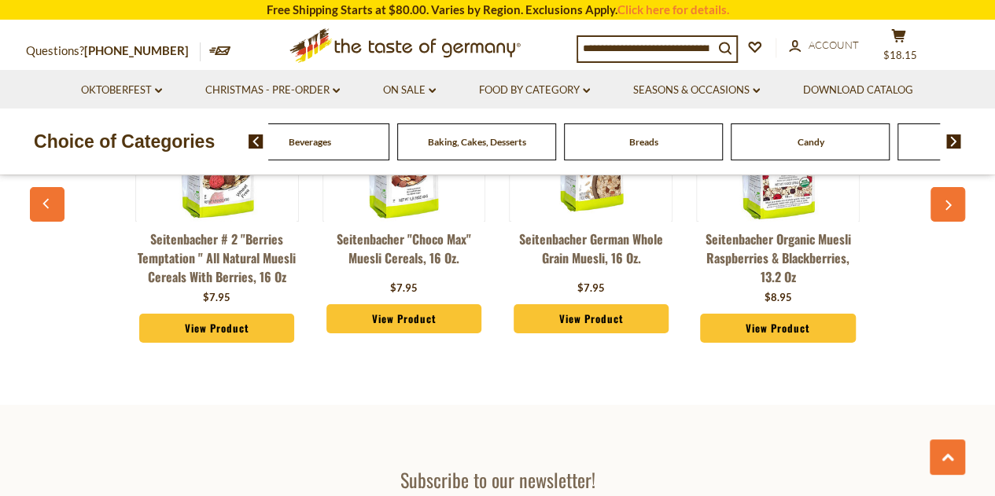
click at [950, 142] on img at bounding box center [954, 142] width 15 height 14
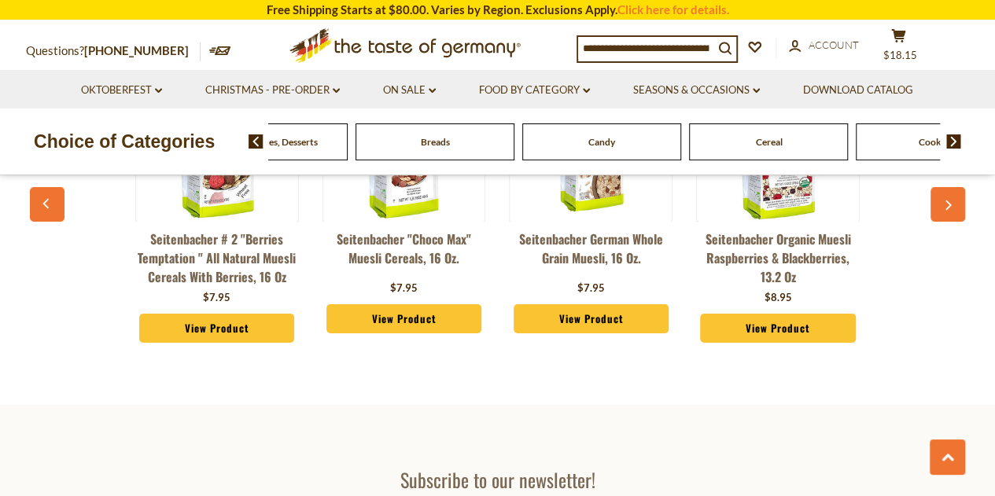
click at [950, 142] on img at bounding box center [954, 142] width 15 height 14
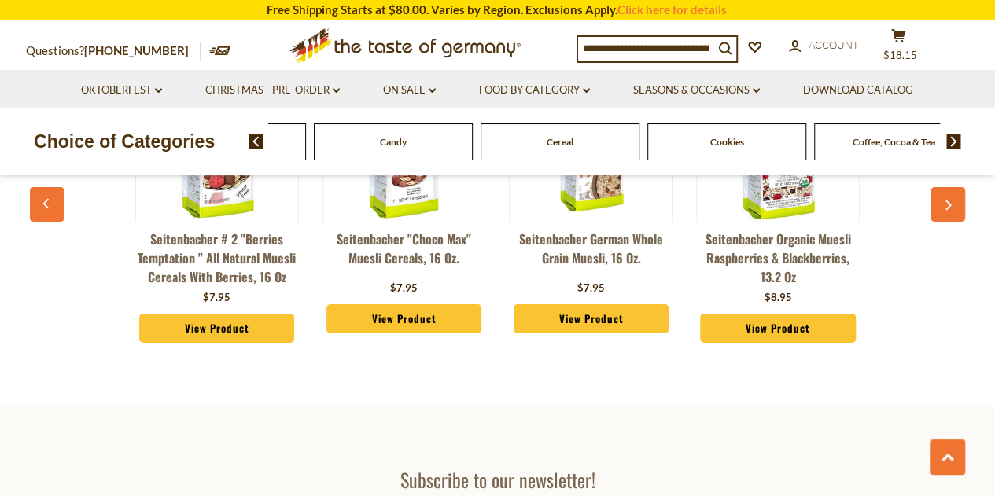
click at [950, 142] on img at bounding box center [954, 142] width 15 height 14
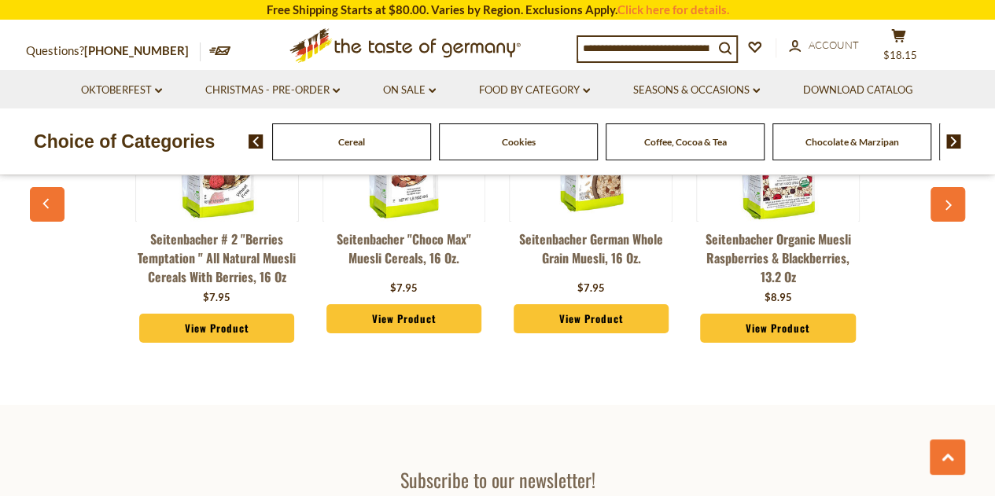
click at [950, 142] on img at bounding box center [954, 142] width 15 height 14
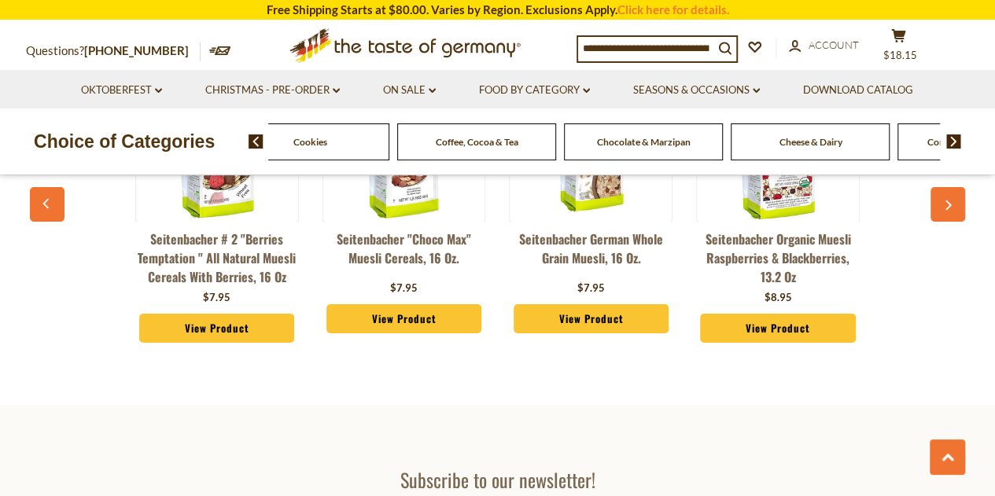
click at [950, 142] on img at bounding box center [954, 142] width 15 height 14
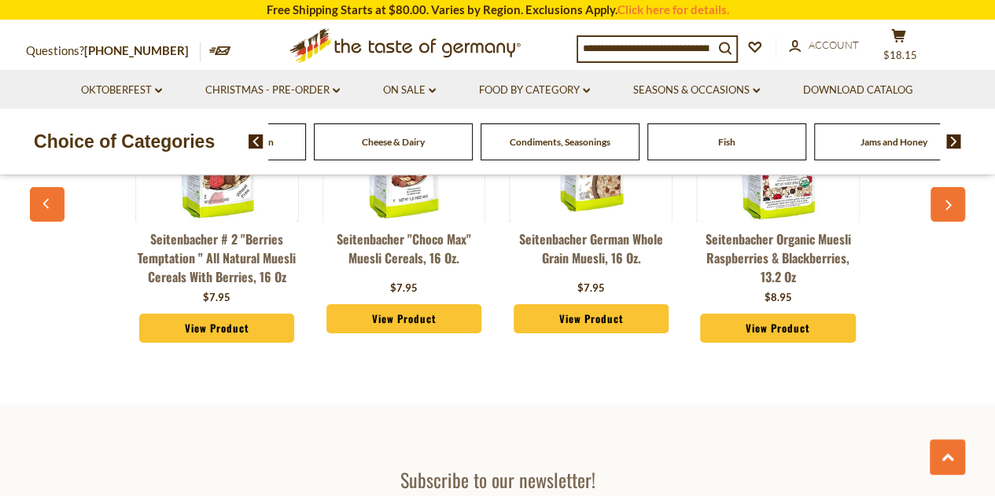
click at [950, 142] on img at bounding box center [954, 142] width 15 height 14
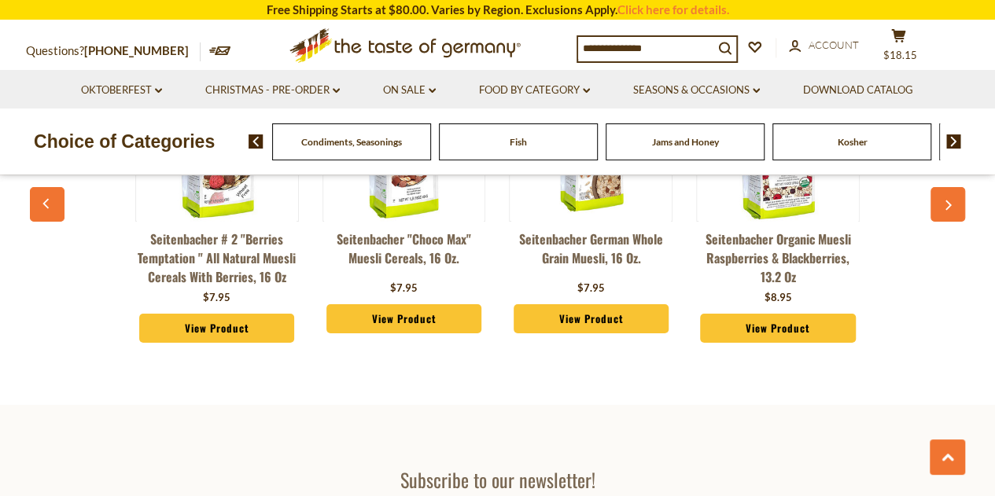
click at [950, 142] on img at bounding box center [954, 142] width 15 height 14
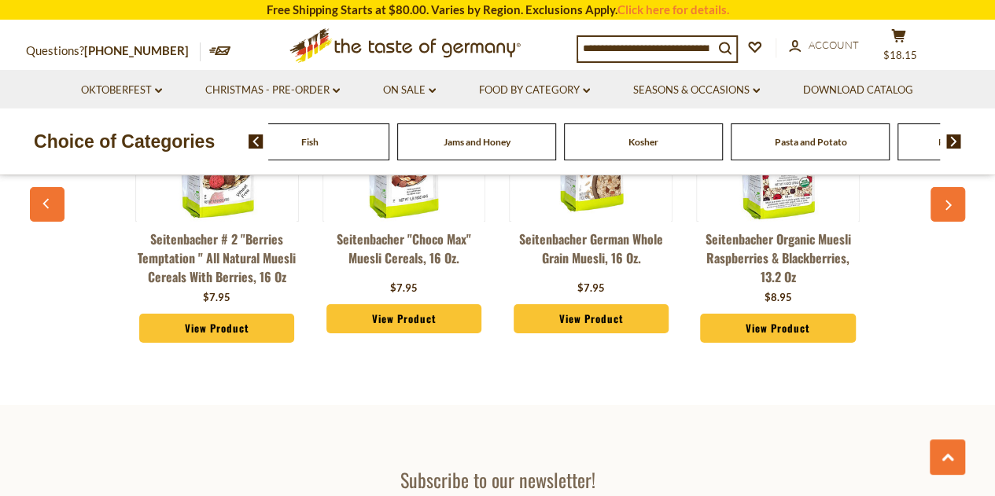
click at [260, 138] on img at bounding box center [256, 142] width 15 height 14
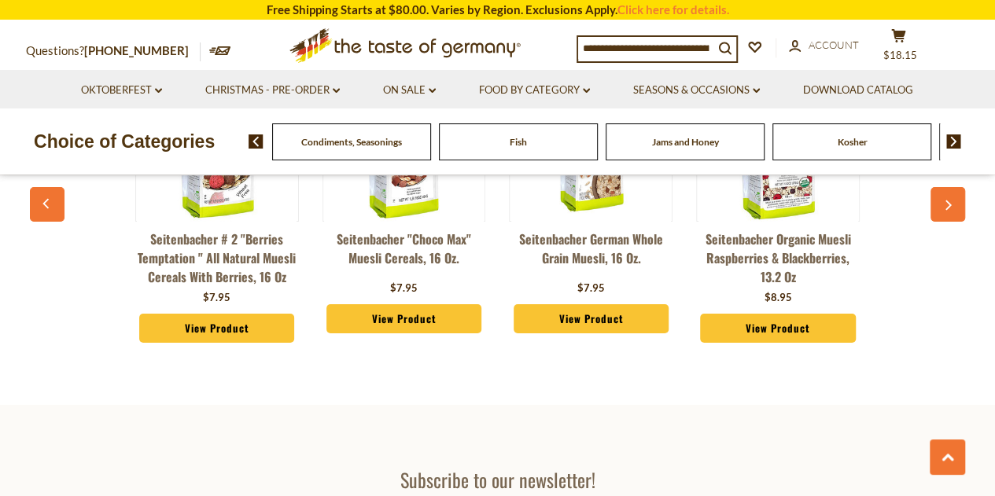
click at [260, 138] on img at bounding box center [256, 142] width 15 height 14
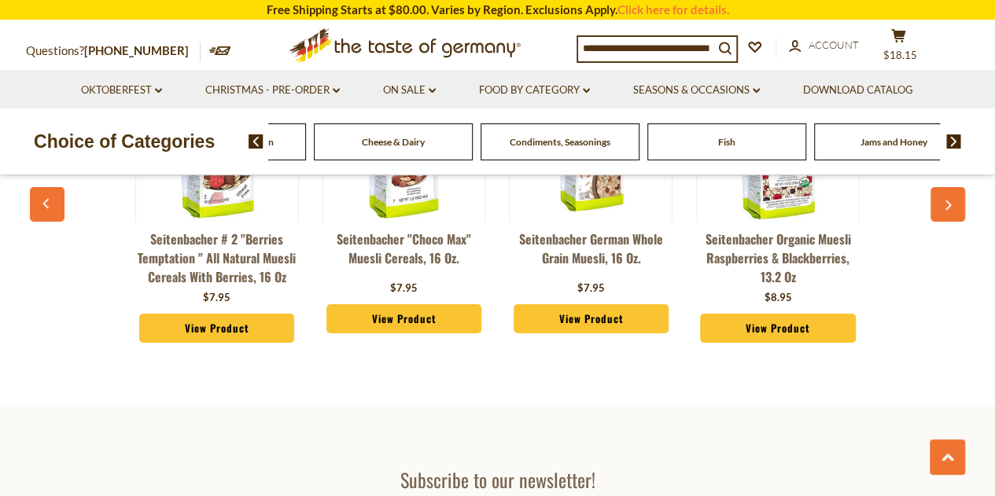
click at [392, 146] on span "Cheese & Dairy" at bounding box center [393, 142] width 63 height 12
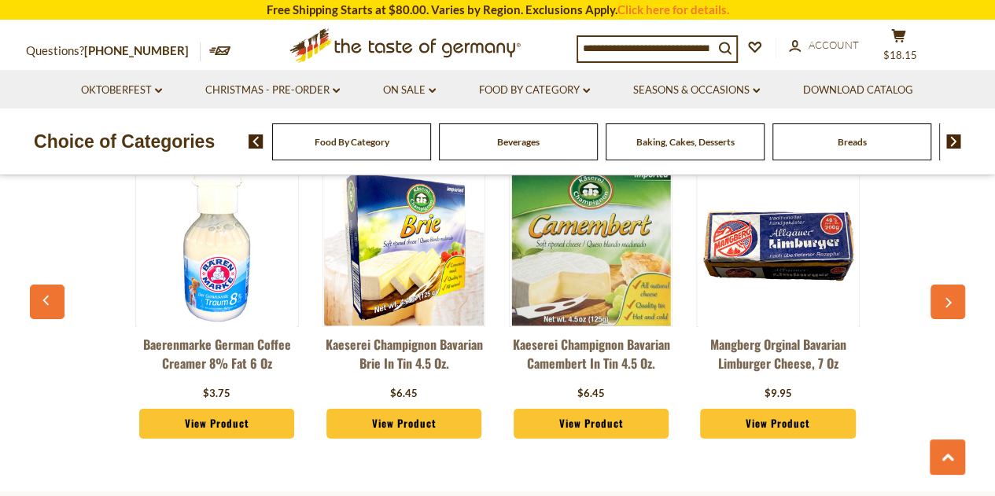
scroll to position [2486, 0]
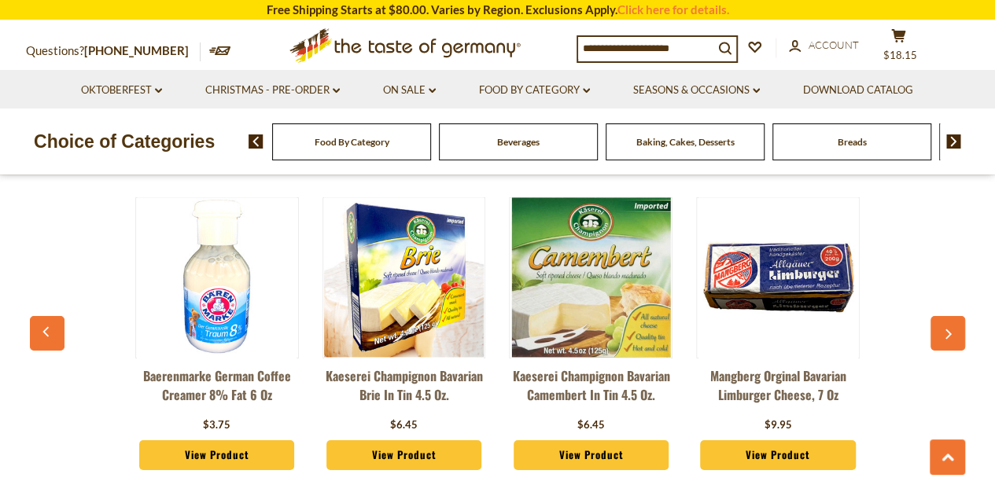
click at [953, 334] on button "button" at bounding box center [948, 333] width 35 height 35
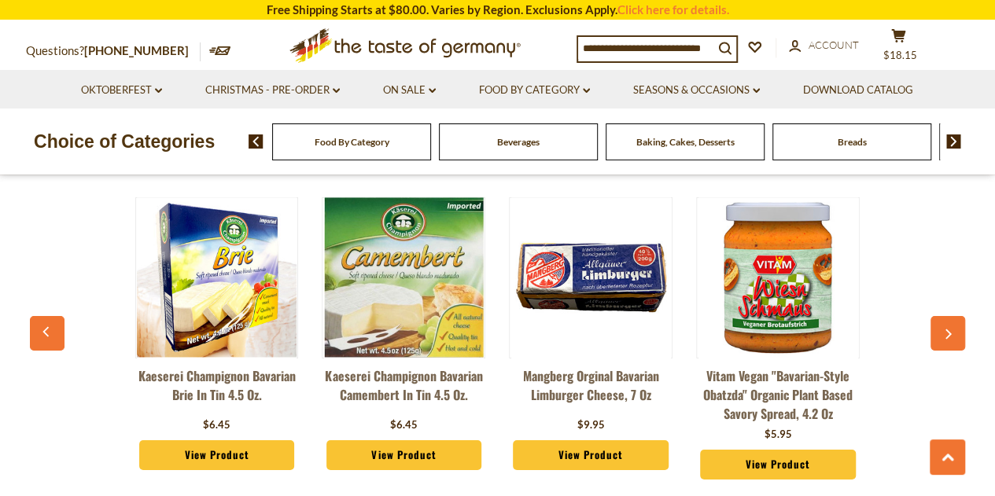
click at [953, 334] on button "button" at bounding box center [948, 333] width 35 height 35
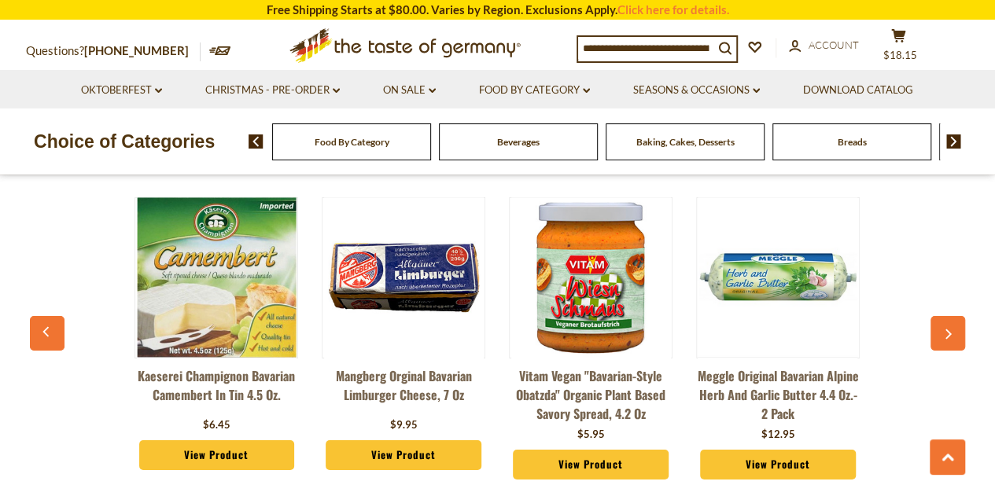
click at [953, 334] on button "button" at bounding box center [948, 333] width 35 height 35
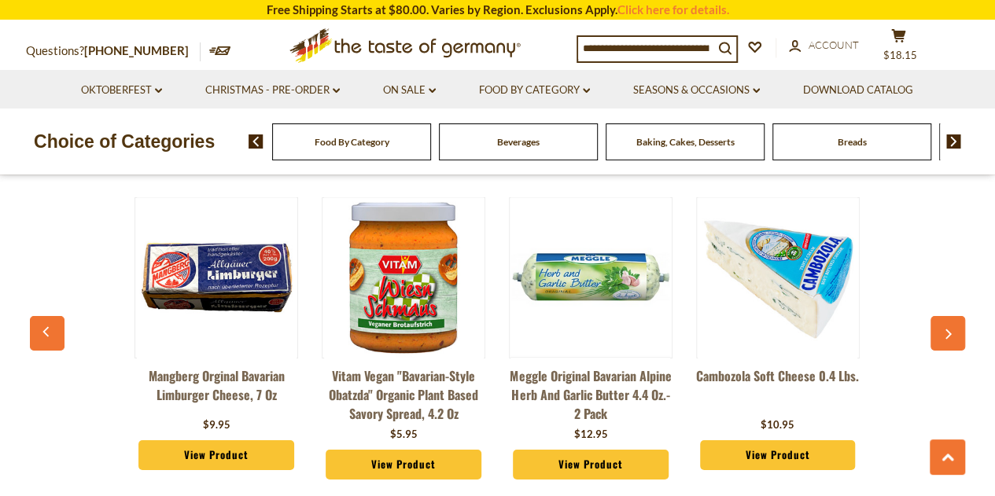
click at [953, 334] on button "button" at bounding box center [948, 333] width 35 height 35
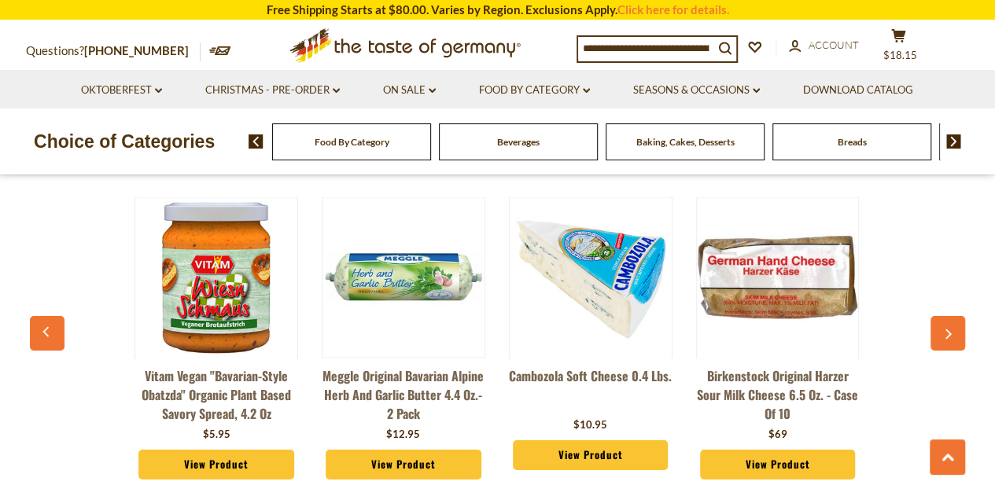
click at [953, 334] on button "button" at bounding box center [948, 333] width 35 height 35
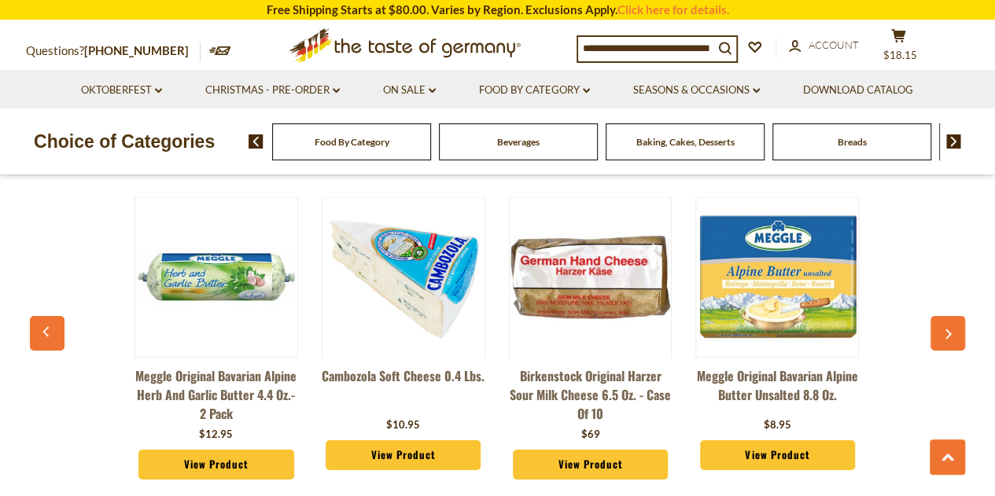
click at [953, 334] on button "button" at bounding box center [948, 333] width 35 height 35
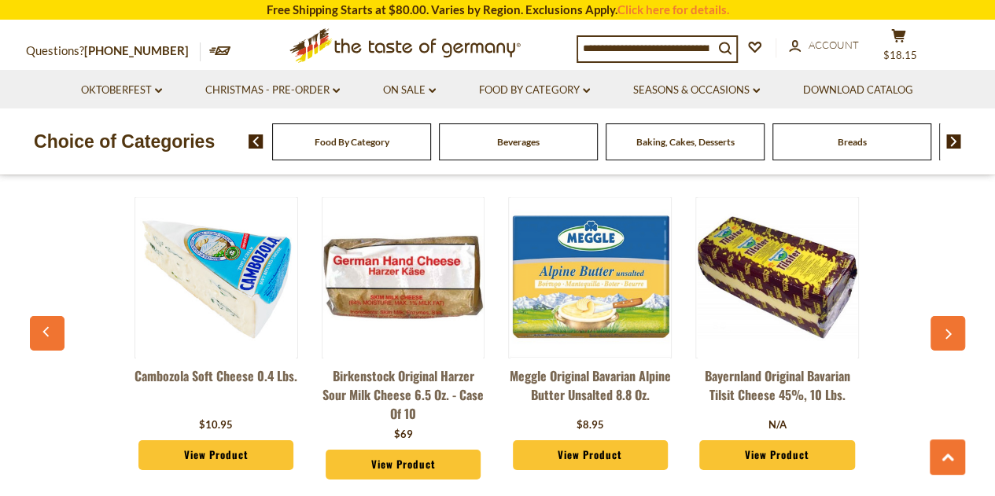
click at [953, 334] on button "button" at bounding box center [948, 333] width 35 height 35
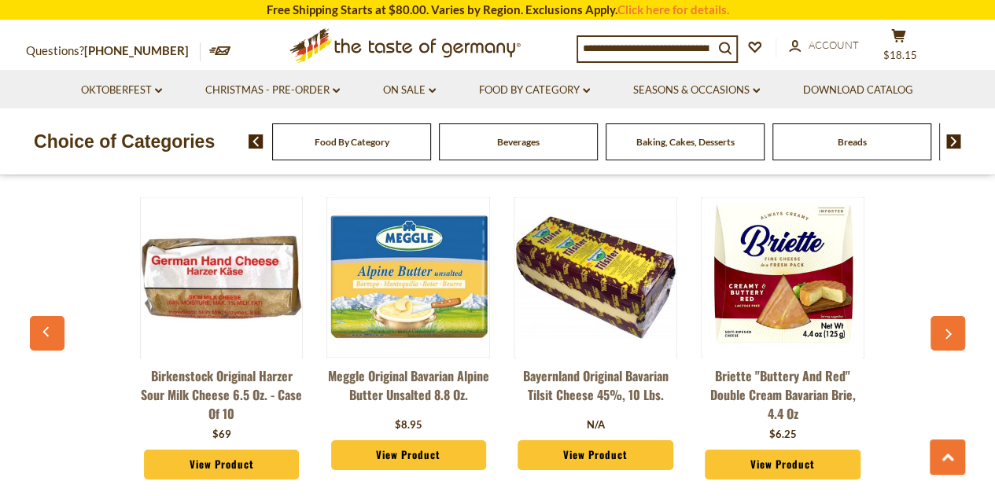
scroll to position [0, 1311]
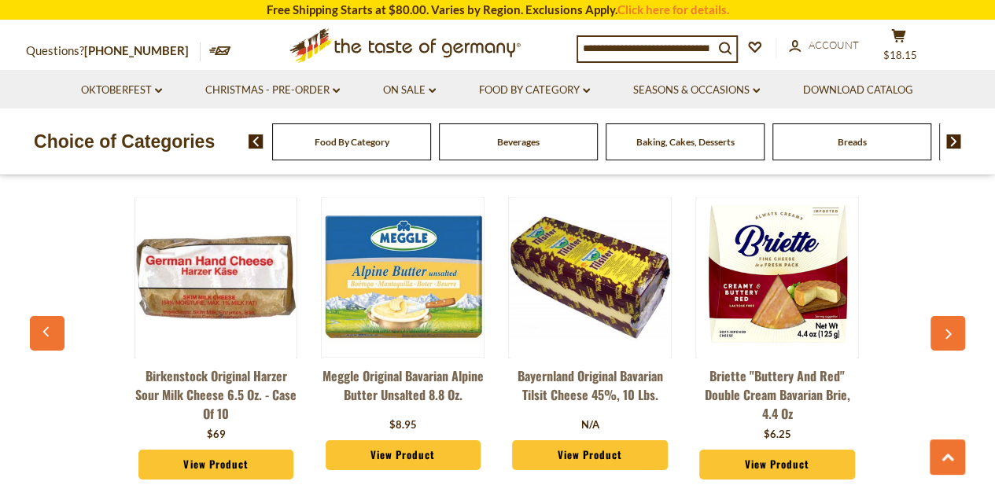
click at [953, 334] on button "button" at bounding box center [948, 333] width 35 height 35
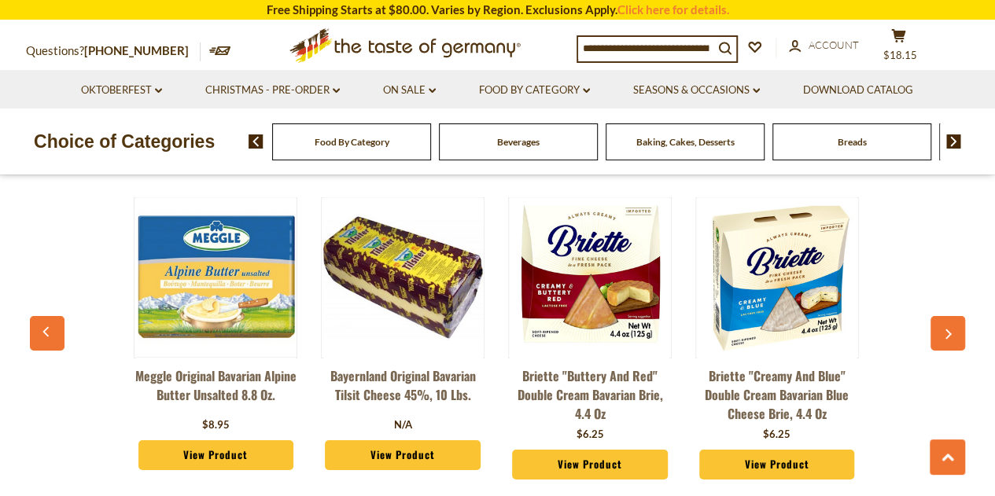
click at [953, 334] on button "button" at bounding box center [948, 333] width 35 height 35
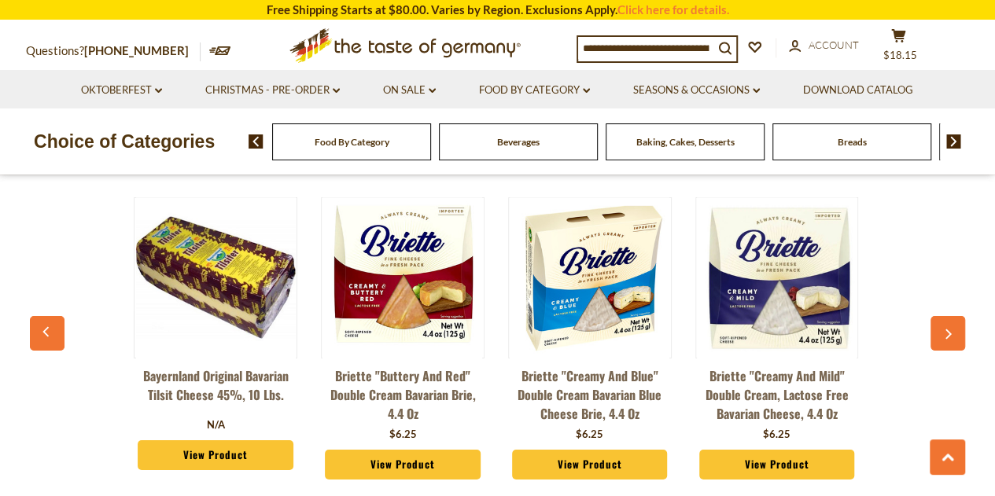
click at [953, 334] on button "button" at bounding box center [948, 333] width 35 height 35
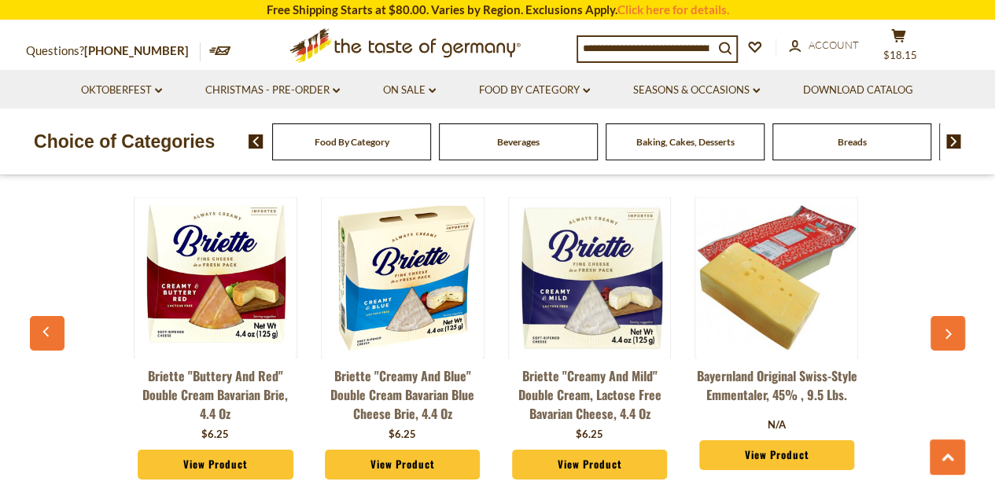
click at [953, 334] on button "button" at bounding box center [948, 333] width 35 height 35
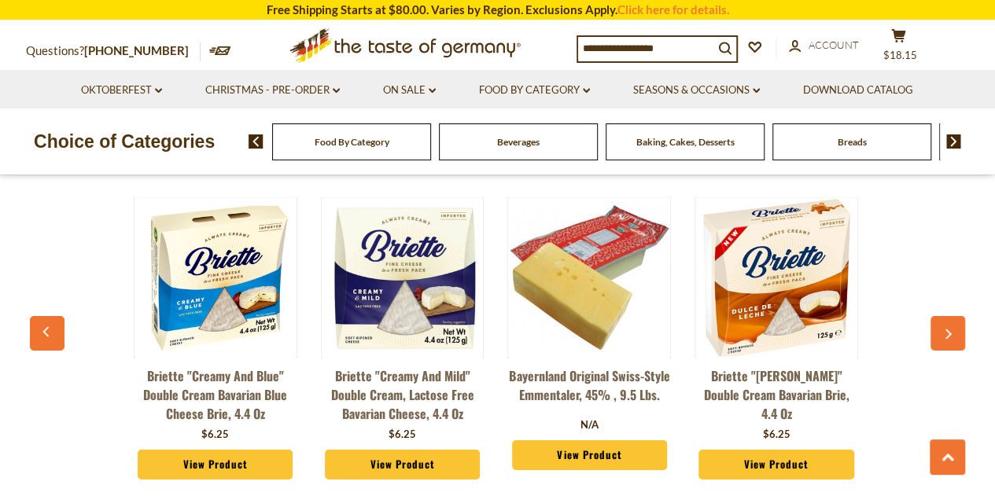
click at [953, 334] on button "button" at bounding box center [948, 333] width 35 height 35
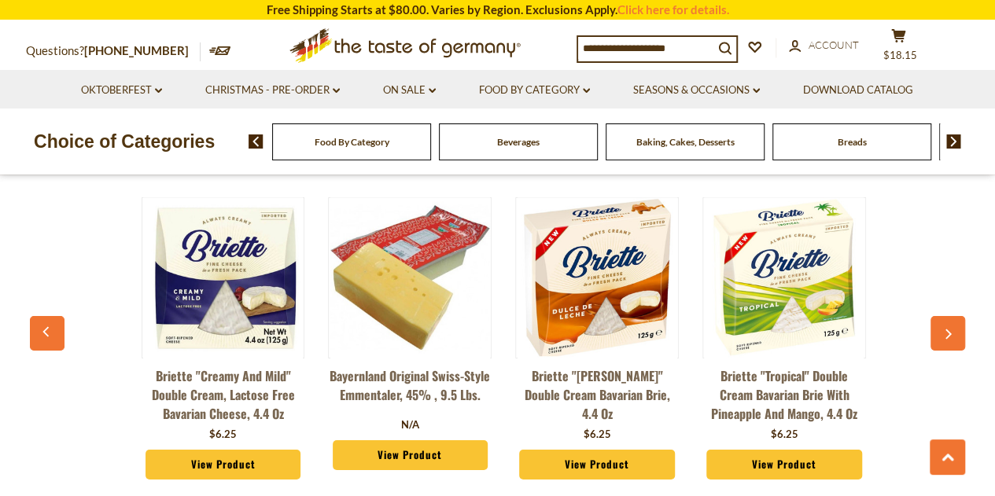
scroll to position [0, 2244]
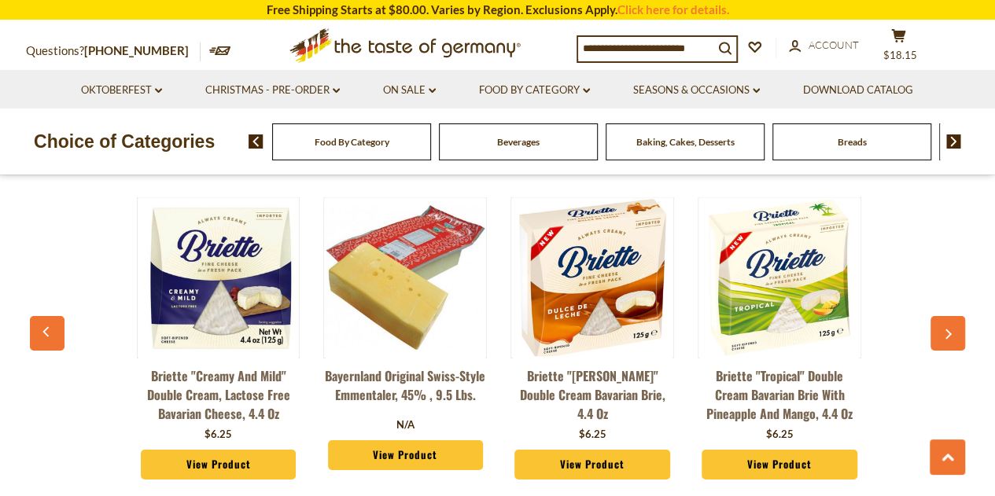
click at [953, 334] on button "button" at bounding box center [948, 333] width 35 height 35
click at [952, 143] on img at bounding box center [954, 142] width 15 height 14
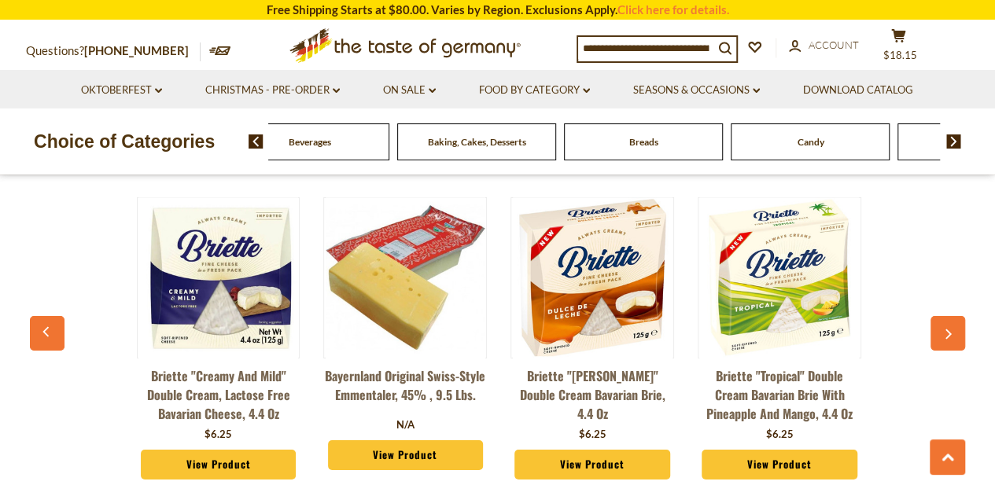
click at [952, 143] on img at bounding box center [954, 142] width 15 height 14
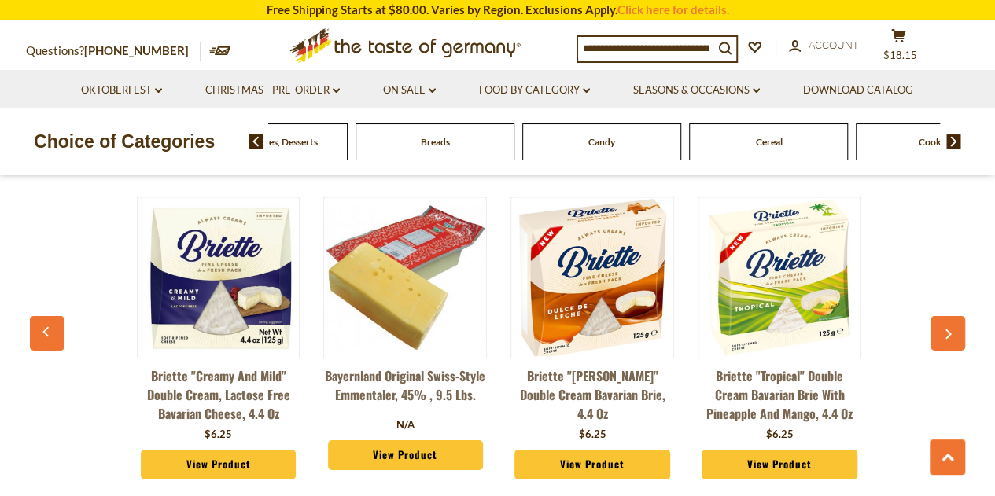
click at [952, 143] on img at bounding box center [954, 142] width 15 height 14
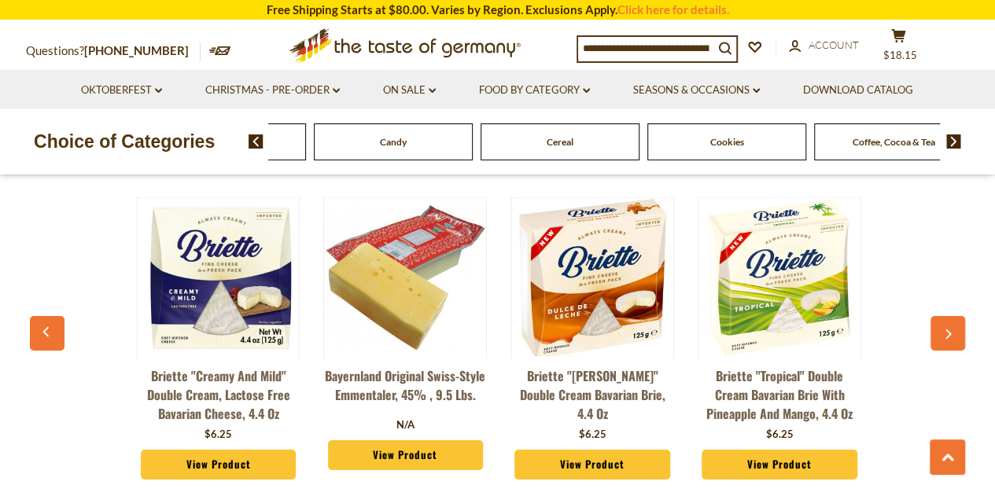
click at [952, 143] on img at bounding box center [954, 142] width 15 height 14
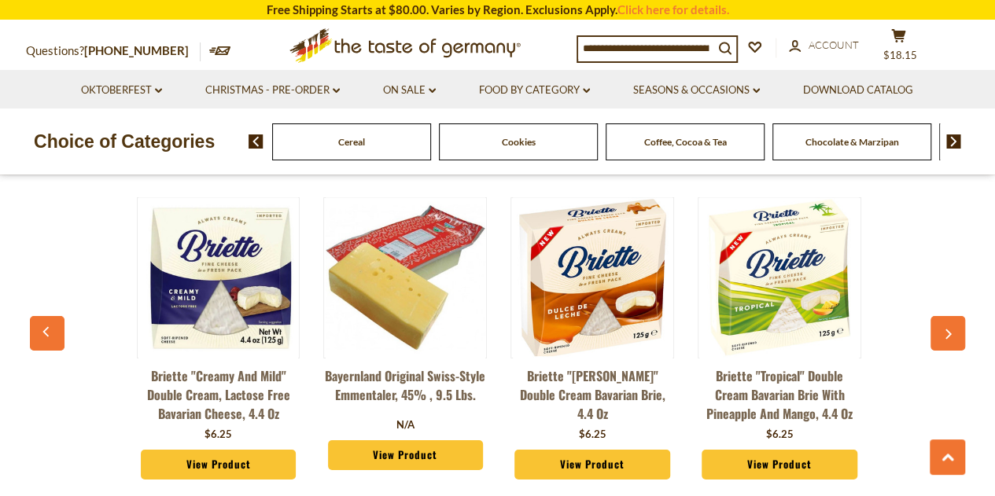
click at [952, 143] on img at bounding box center [954, 142] width 15 height 14
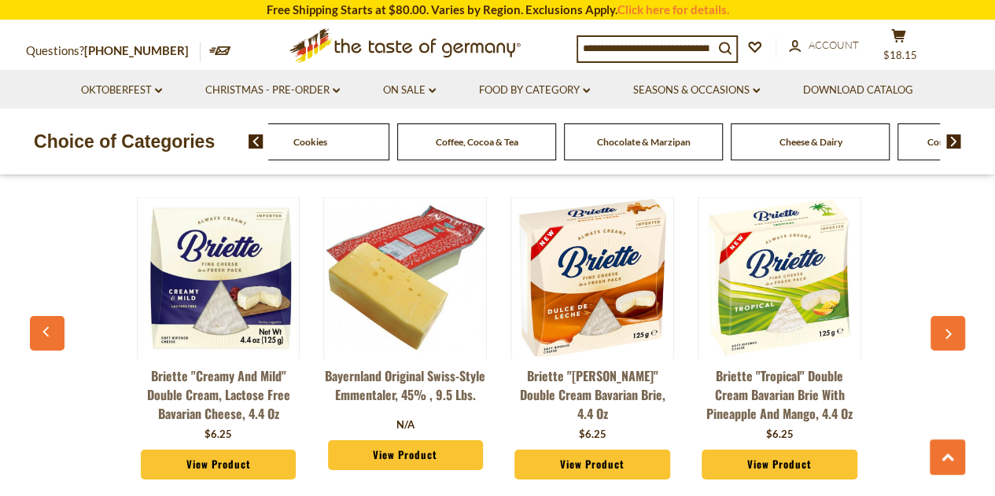
click at [952, 143] on img at bounding box center [954, 142] width 15 height 14
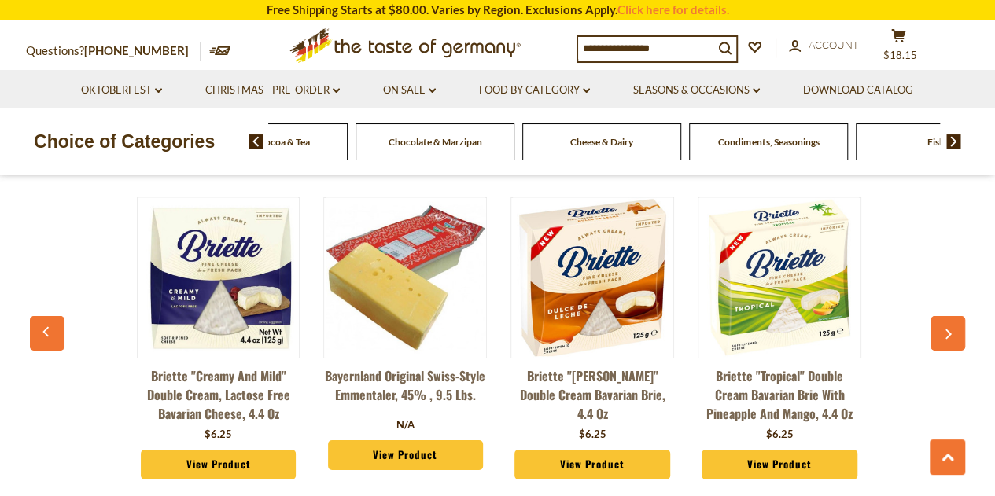
click at [952, 143] on img at bounding box center [954, 142] width 15 height 14
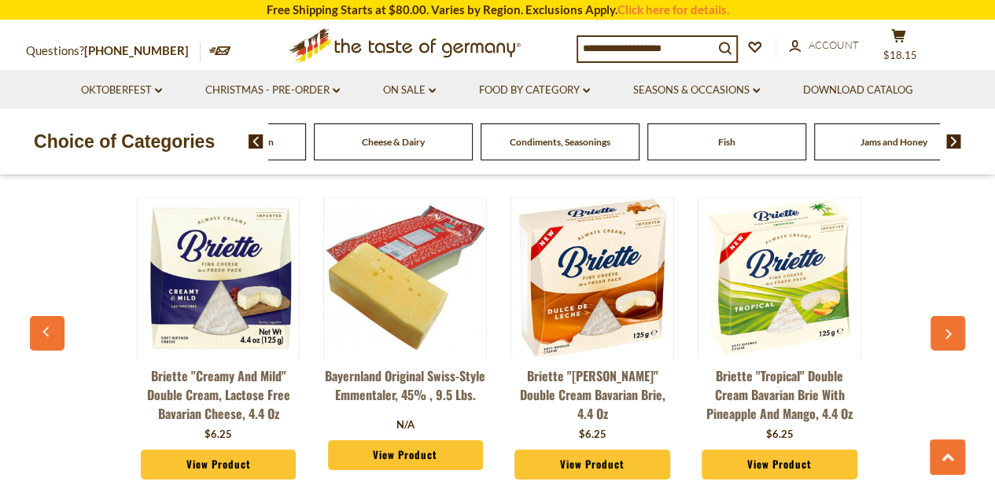
click at [952, 143] on img at bounding box center [954, 142] width 15 height 14
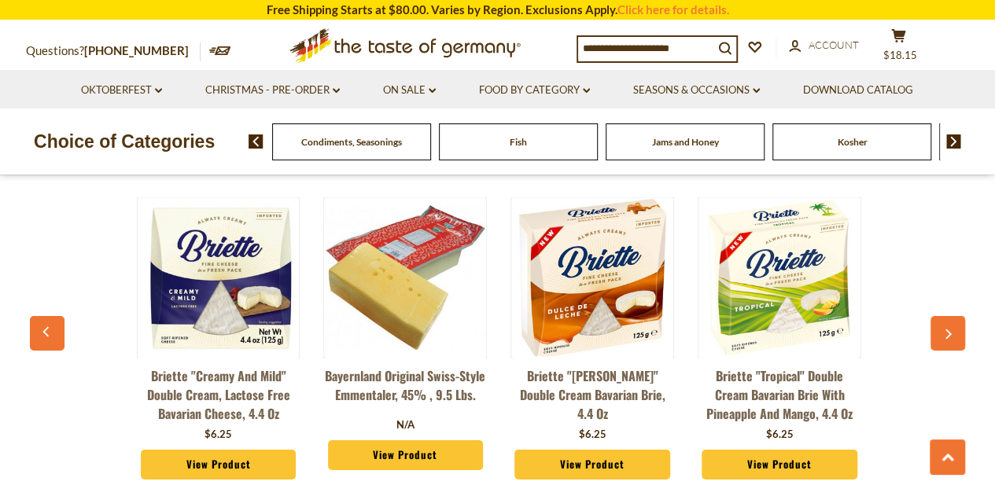
click at [952, 143] on img at bounding box center [954, 142] width 15 height 14
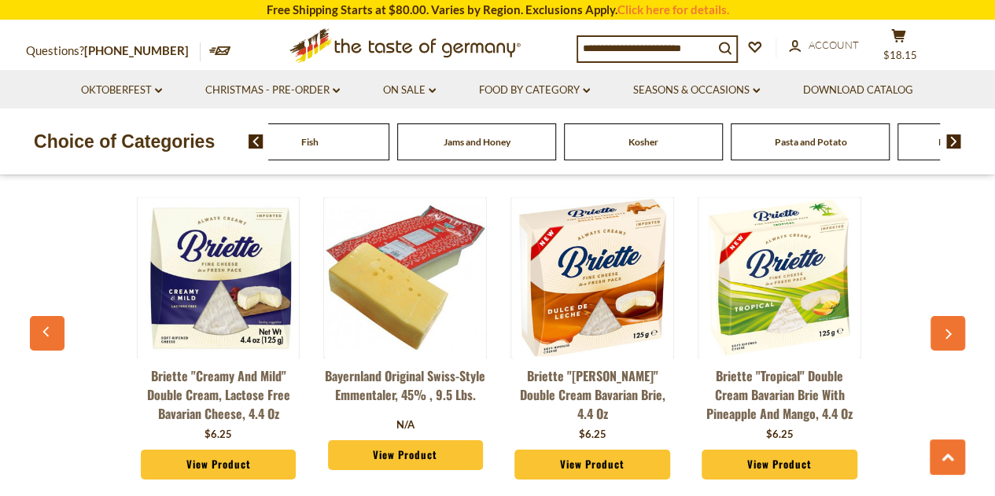
click at [952, 143] on img at bounding box center [954, 142] width 15 height 14
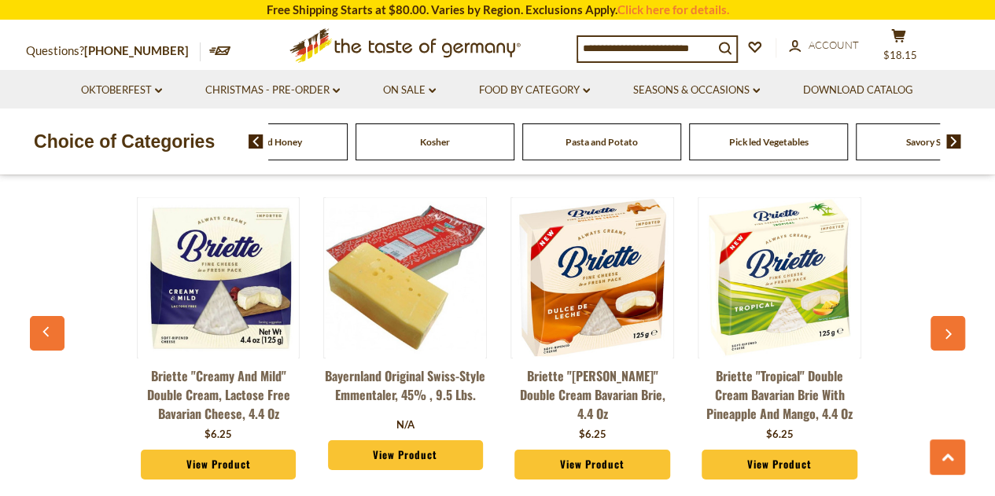
click at [952, 143] on img at bounding box center [954, 142] width 15 height 14
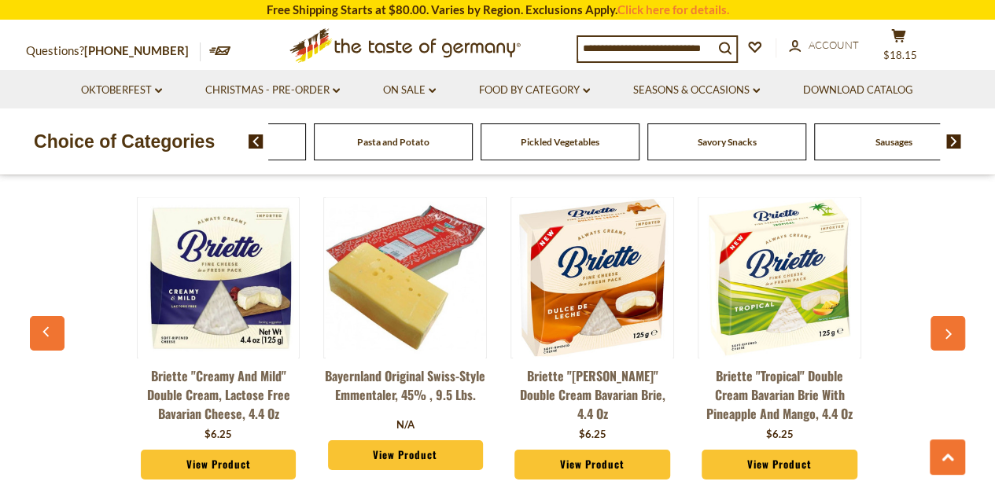
click at [952, 143] on img at bounding box center [954, 142] width 15 height 14
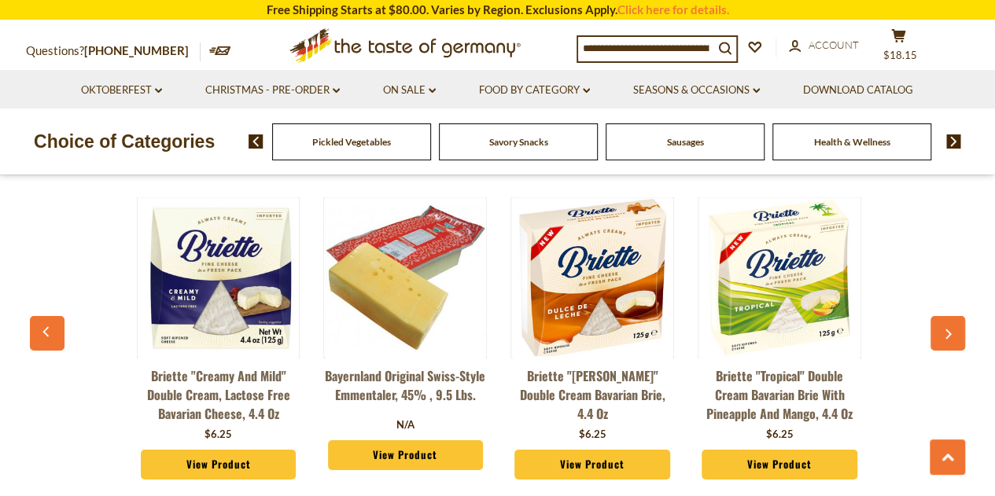
click at [952, 143] on img at bounding box center [954, 142] width 15 height 14
click at [258, 146] on img at bounding box center [256, 142] width 15 height 14
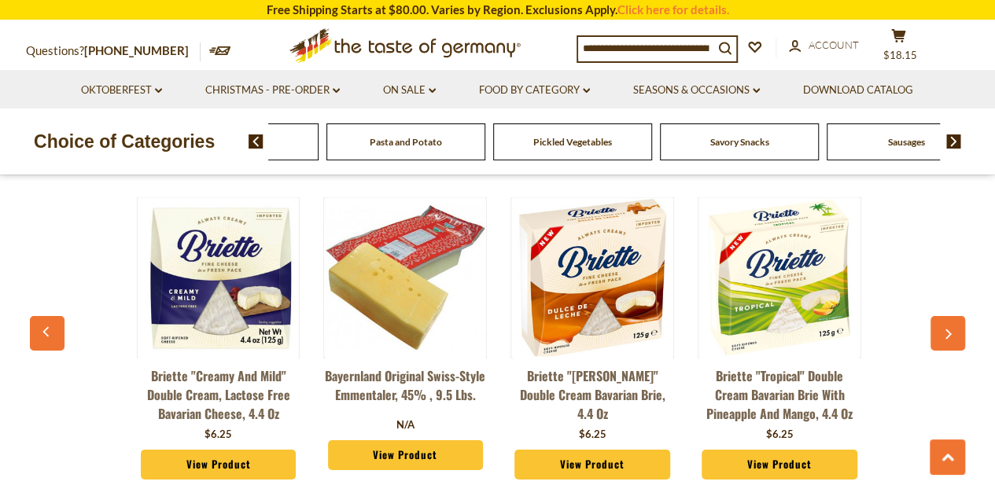
click at [258, 146] on img at bounding box center [256, 142] width 15 height 14
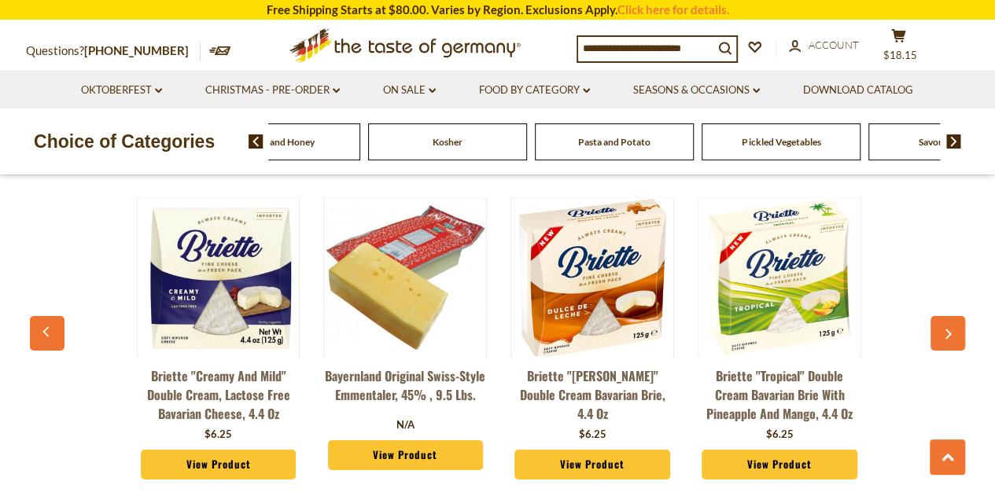
click at [258, 146] on img at bounding box center [256, 142] width 15 height 14
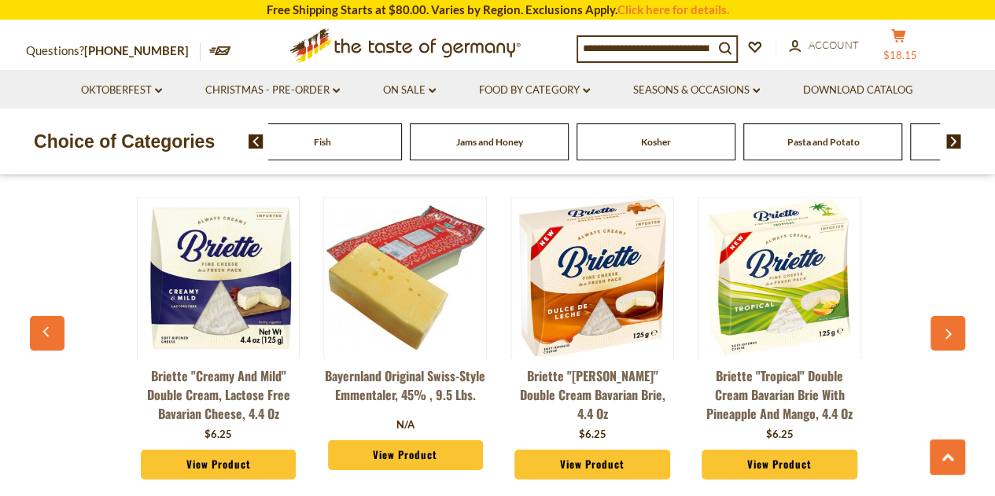
click at [914, 43] on button "cart $18.15" at bounding box center [899, 47] width 47 height 39
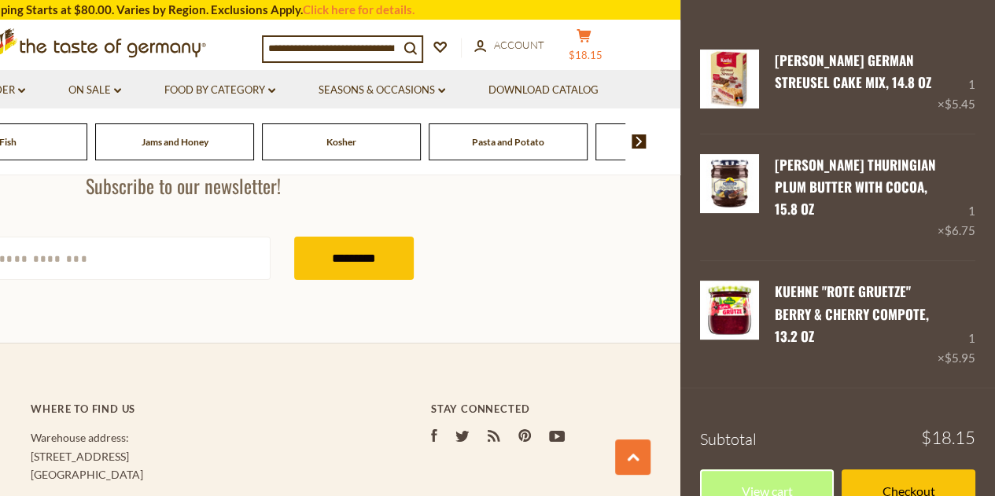
scroll to position [87, 0]
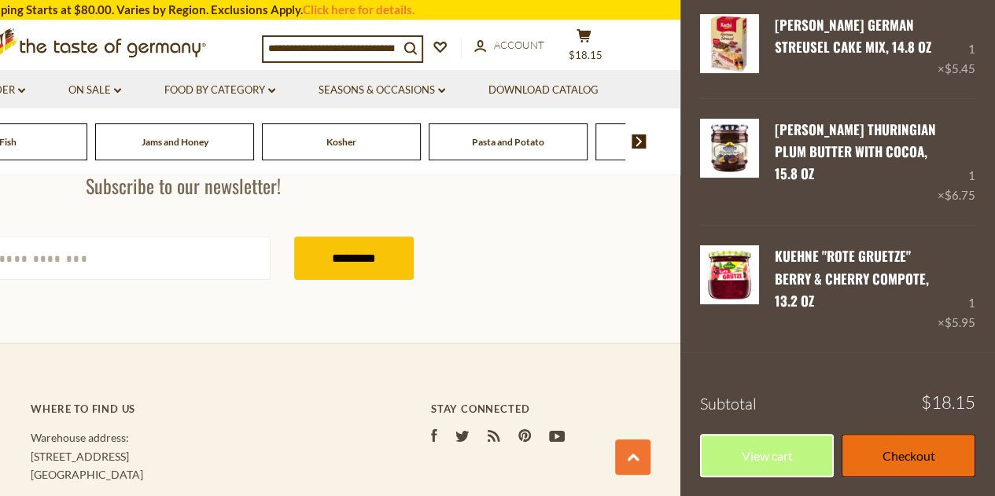
click at [932, 454] on link "Checkout" at bounding box center [909, 455] width 134 height 43
